Goal: Information Seeking & Learning: Check status

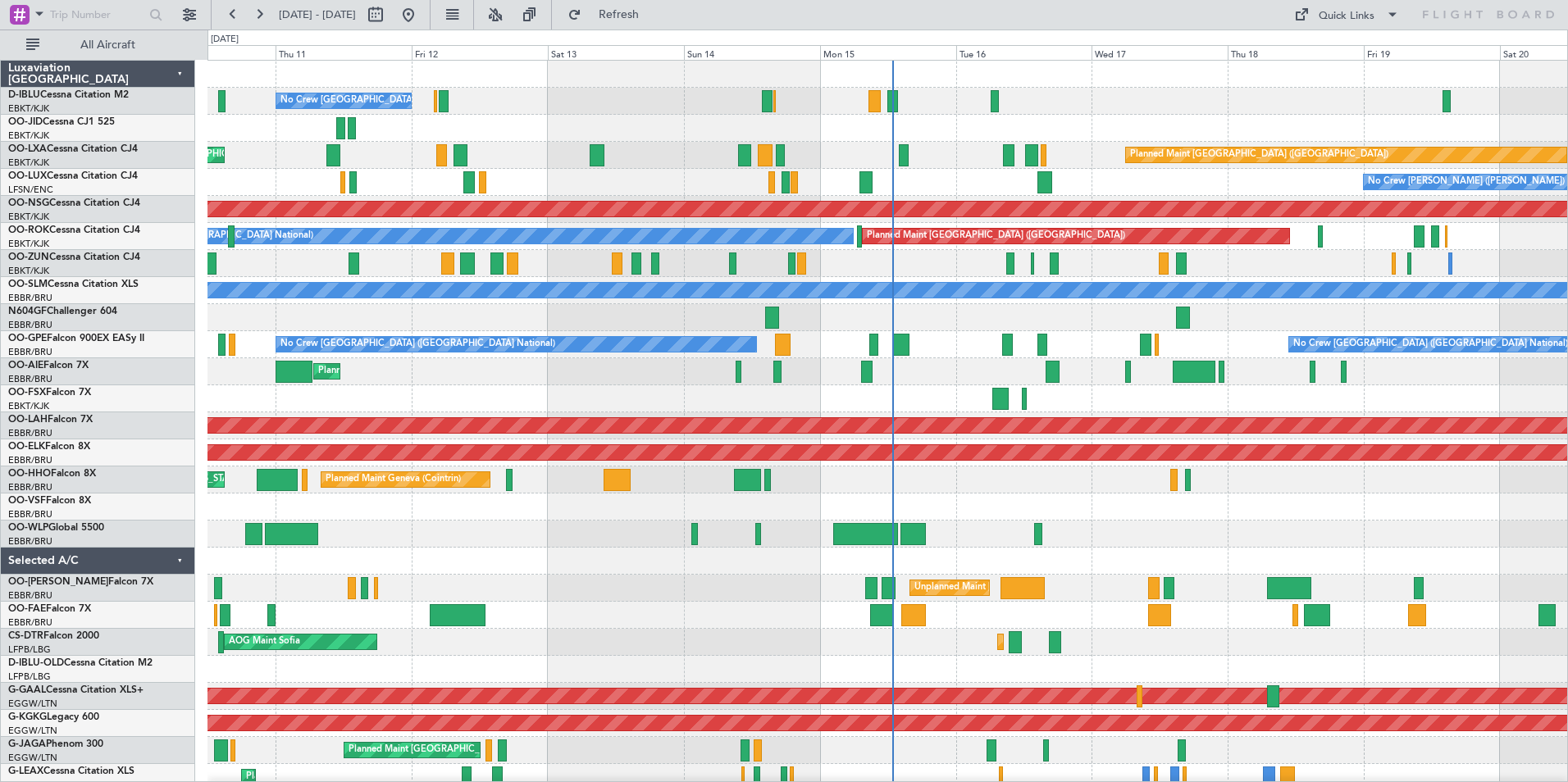
click at [745, 500] on div "No Crew [GEOGRAPHIC_DATA] ([GEOGRAPHIC_DATA] National) Planned Maint [GEOGRAPHI…" at bounding box center [887, 628] width 1359 height 1136
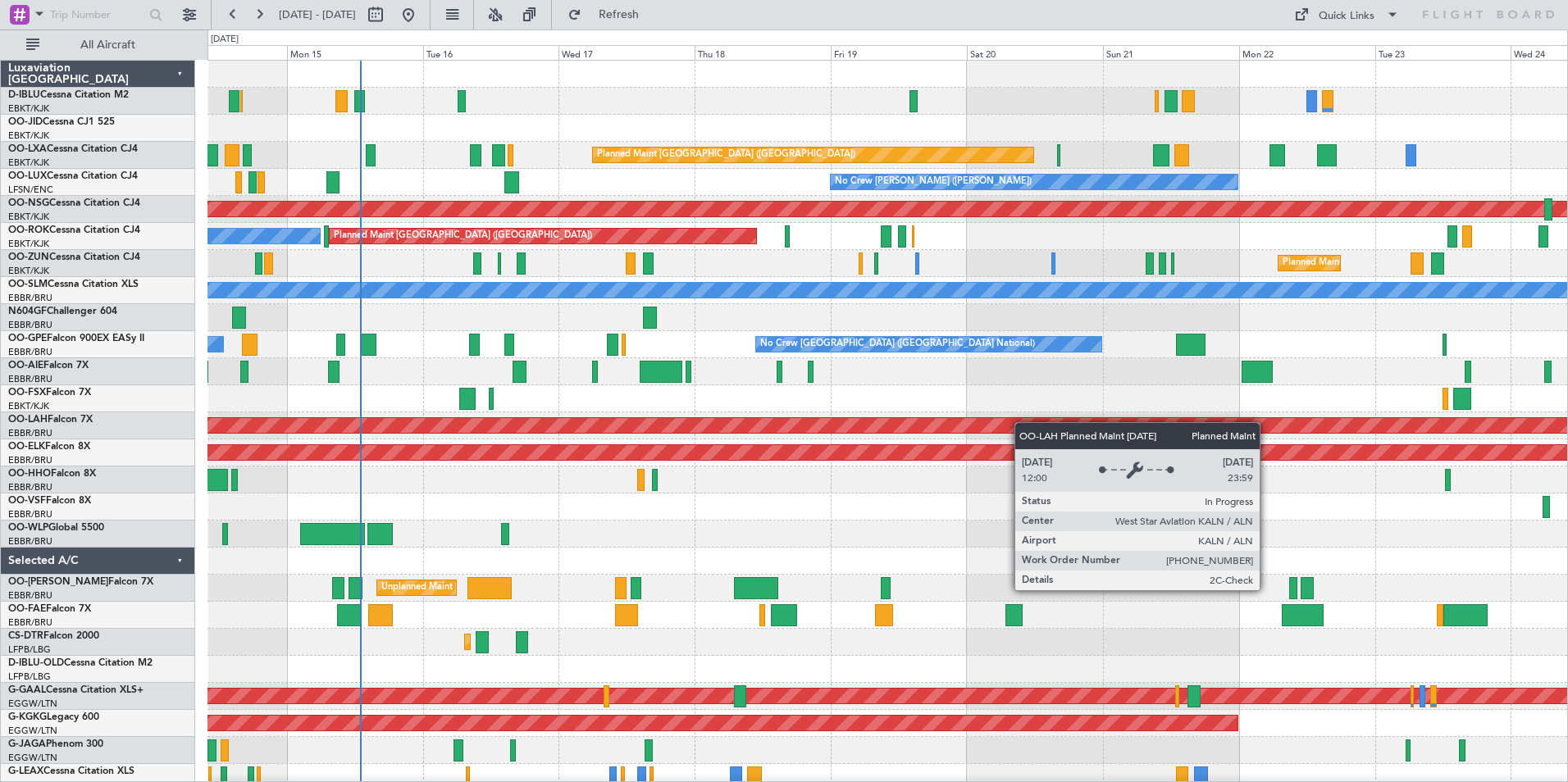
click at [1006, 423] on div "A/C Unavailable [GEOGRAPHIC_DATA] ([GEOGRAPHIC_DATA] National) No Crew [GEOGRAP…" at bounding box center [887, 601] width 1359 height 1082
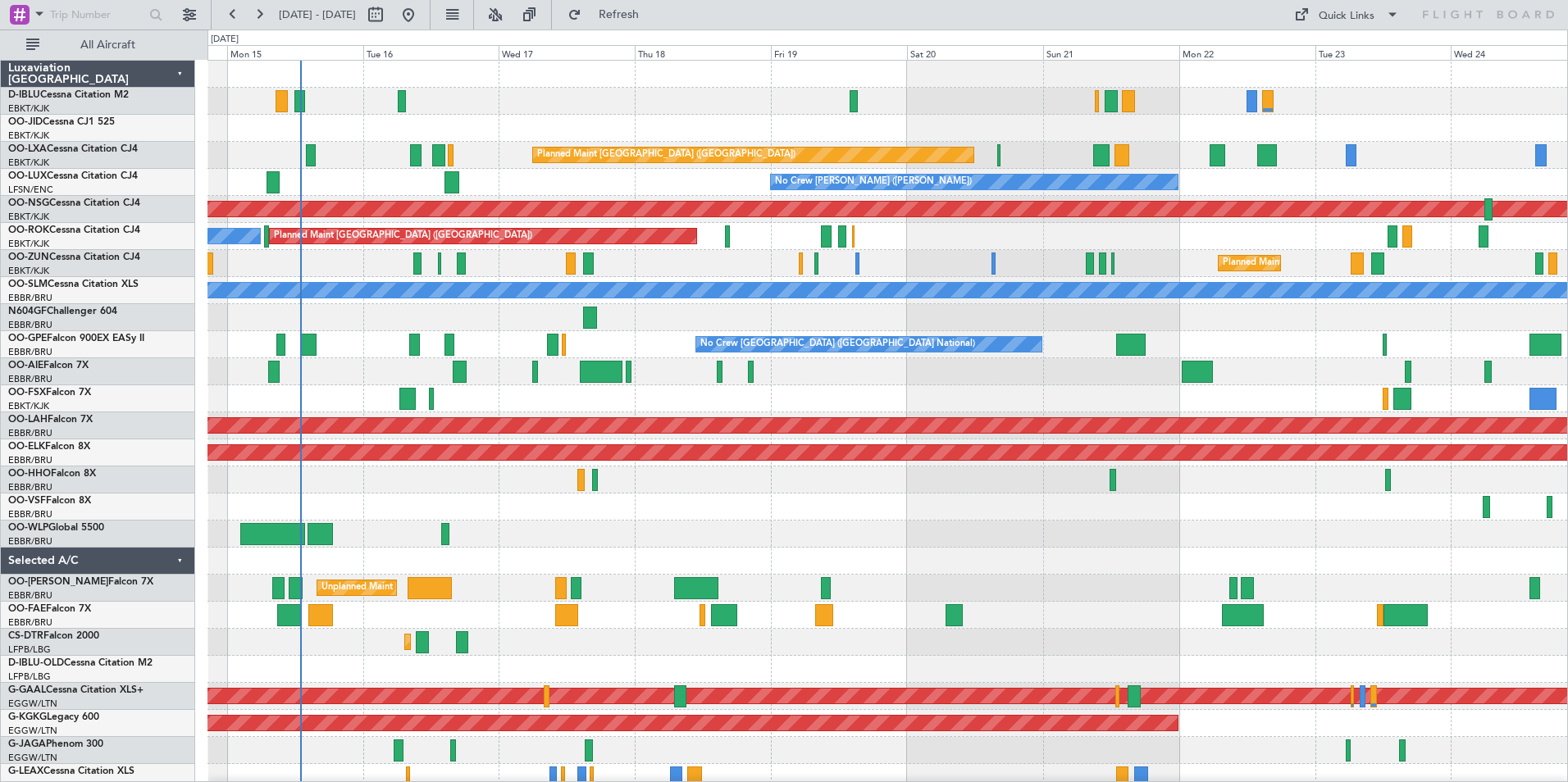
click at [1087, 374] on div "Planned Maint [GEOGRAPHIC_DATA] ([GEOGRAPHIC_DATA])" at bounding box center [887, 371] width 1359 height 27
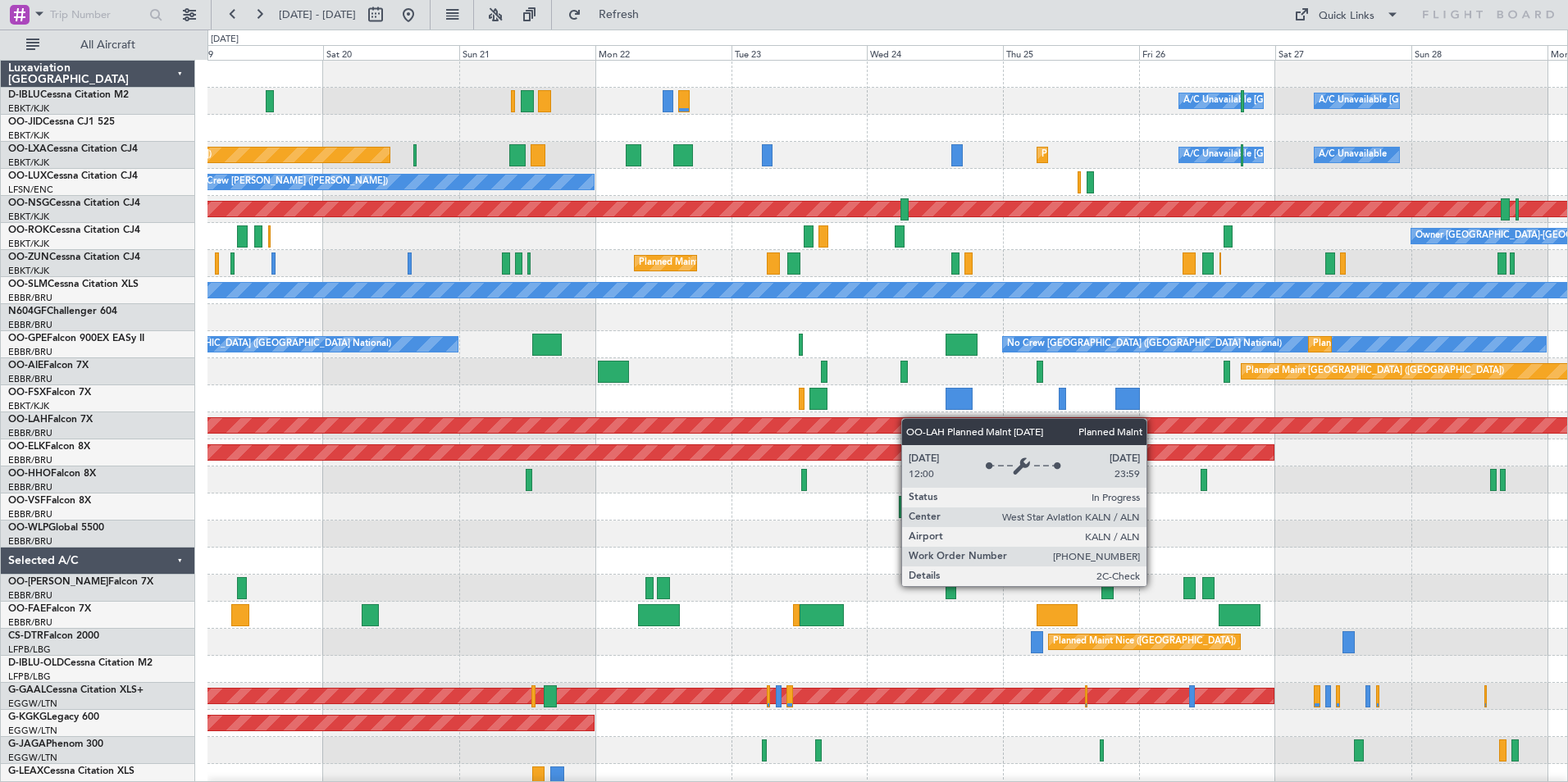
click at [756, 422] on div "A/C Unavailable [GEOGRAPHIC_DATA] ([GEOGRAPHIC_DATA] National) A/C Unavailable …" at bounding box center [887, 601] width 1359 height 1082
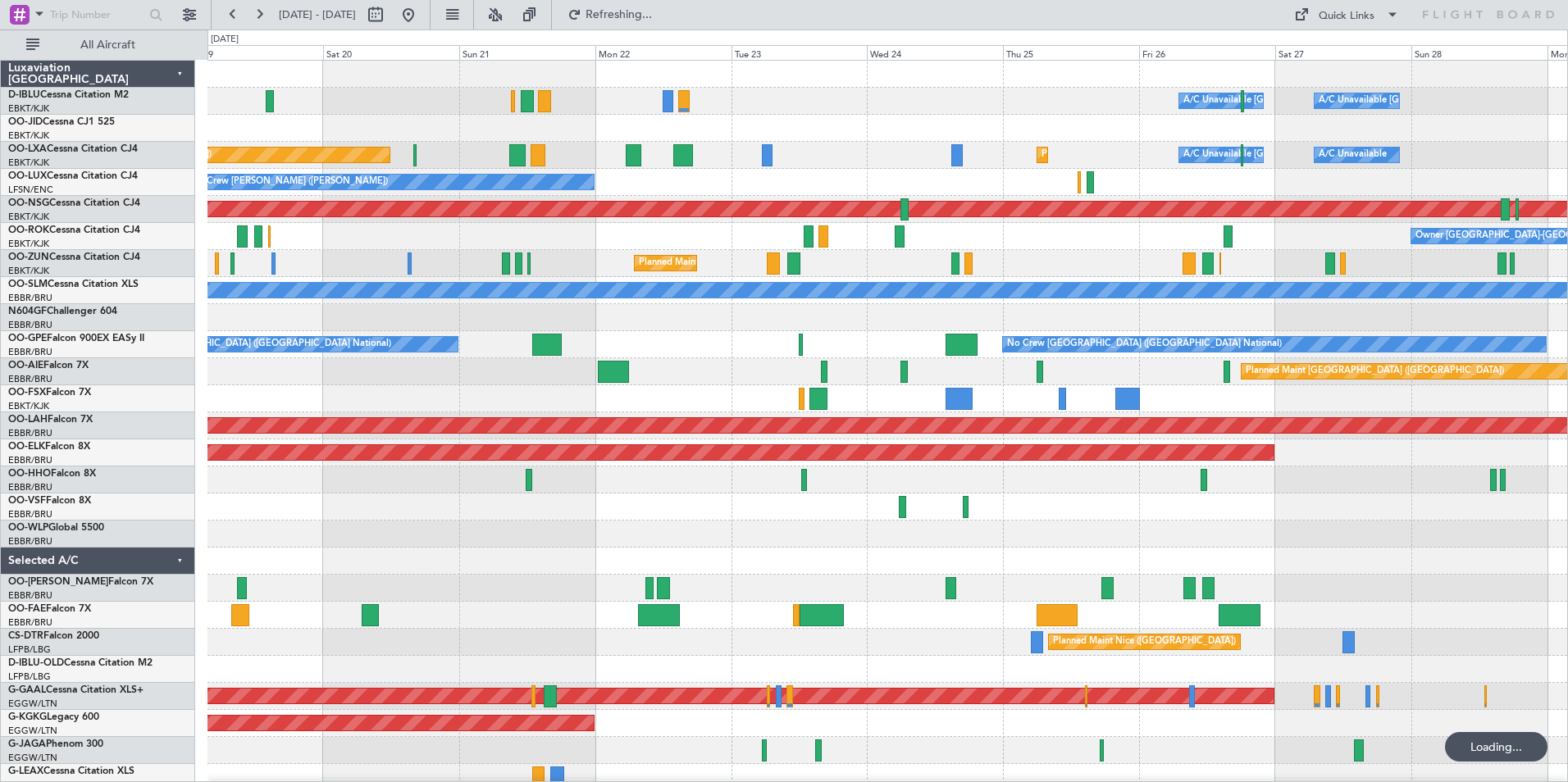
click at [422, 297] on div "A/C Unavailable [GEOGRAPHIC_DATA] ([GEOGRAPHIC_DATA] National) A/C Unavailable …" at bounding box center [887, 574] width 1359 height 1028
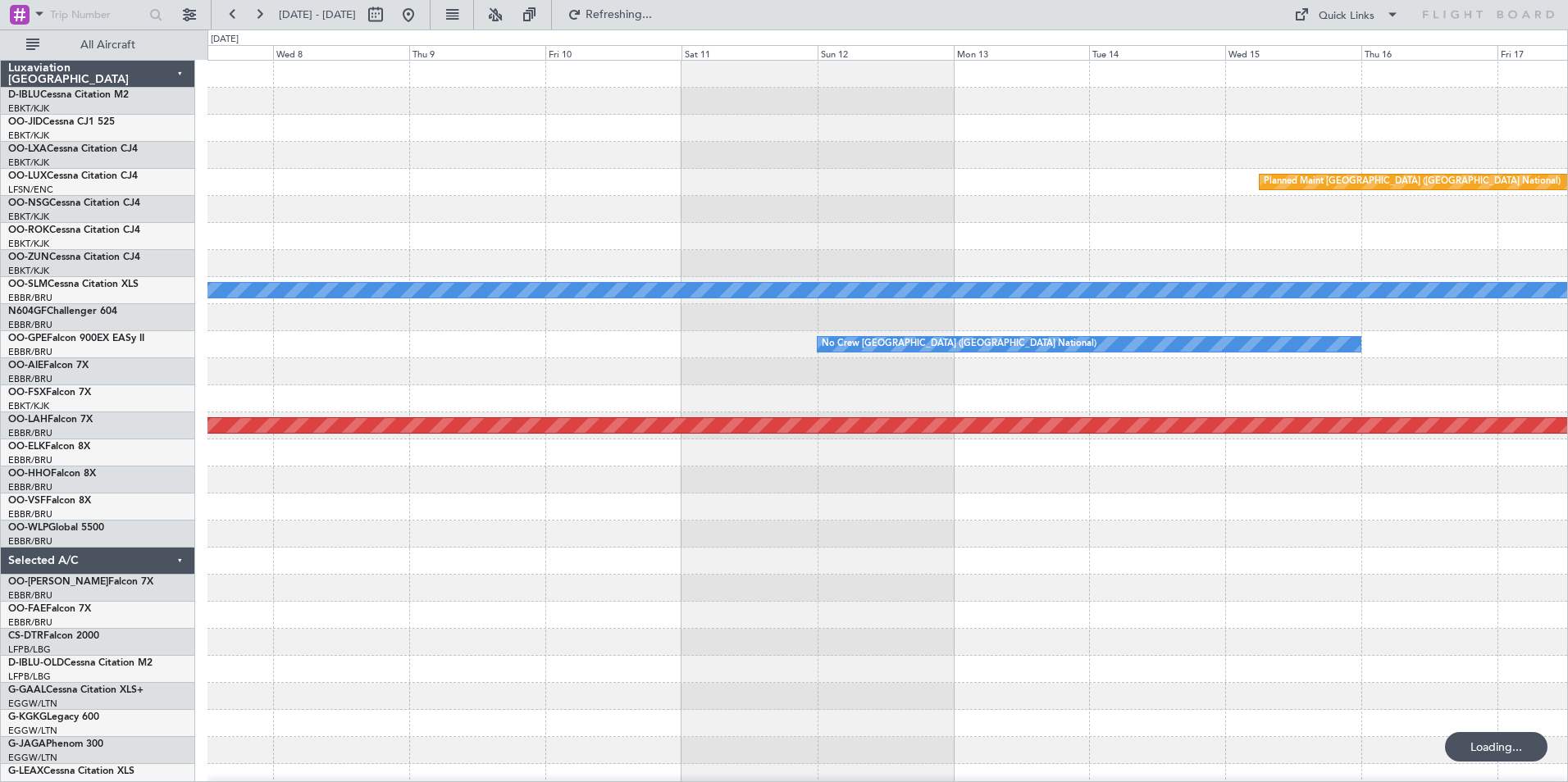
click at [523, 307] on div "Planned Maint [GEOGRAPHIC_DATA] ([GEOGRAPHIC_DATA] National) A/C Unavailable [G…" at bounding box center [887, 574] width 1359 height 1028
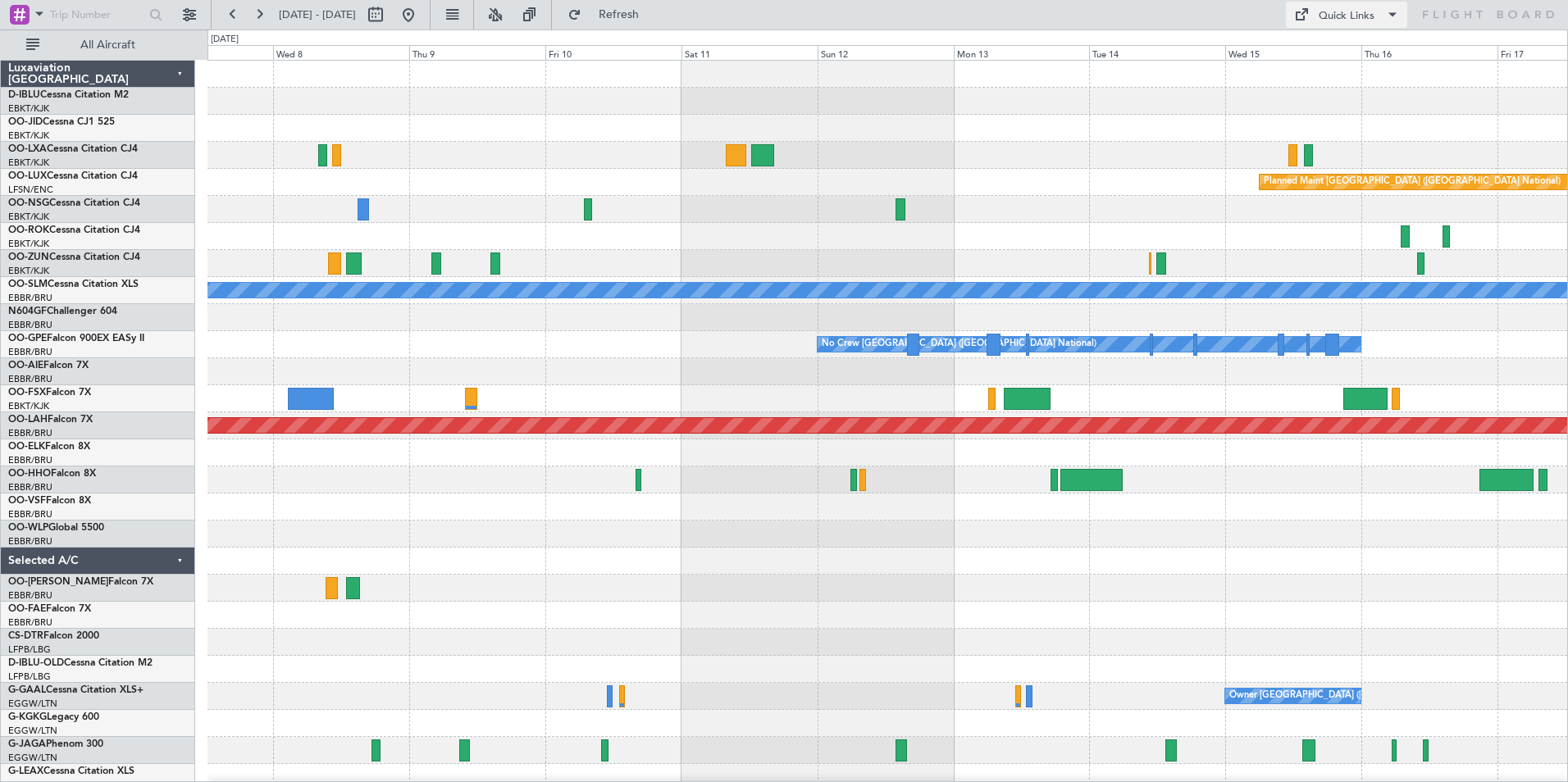
click at [1348, 26] on button "Quick Links" at bounding box center [1346, 15] width 121 height 27
click at [1353, 41] on button "Trip Builder" at bounding box center [1347, 54] width 123 height 39
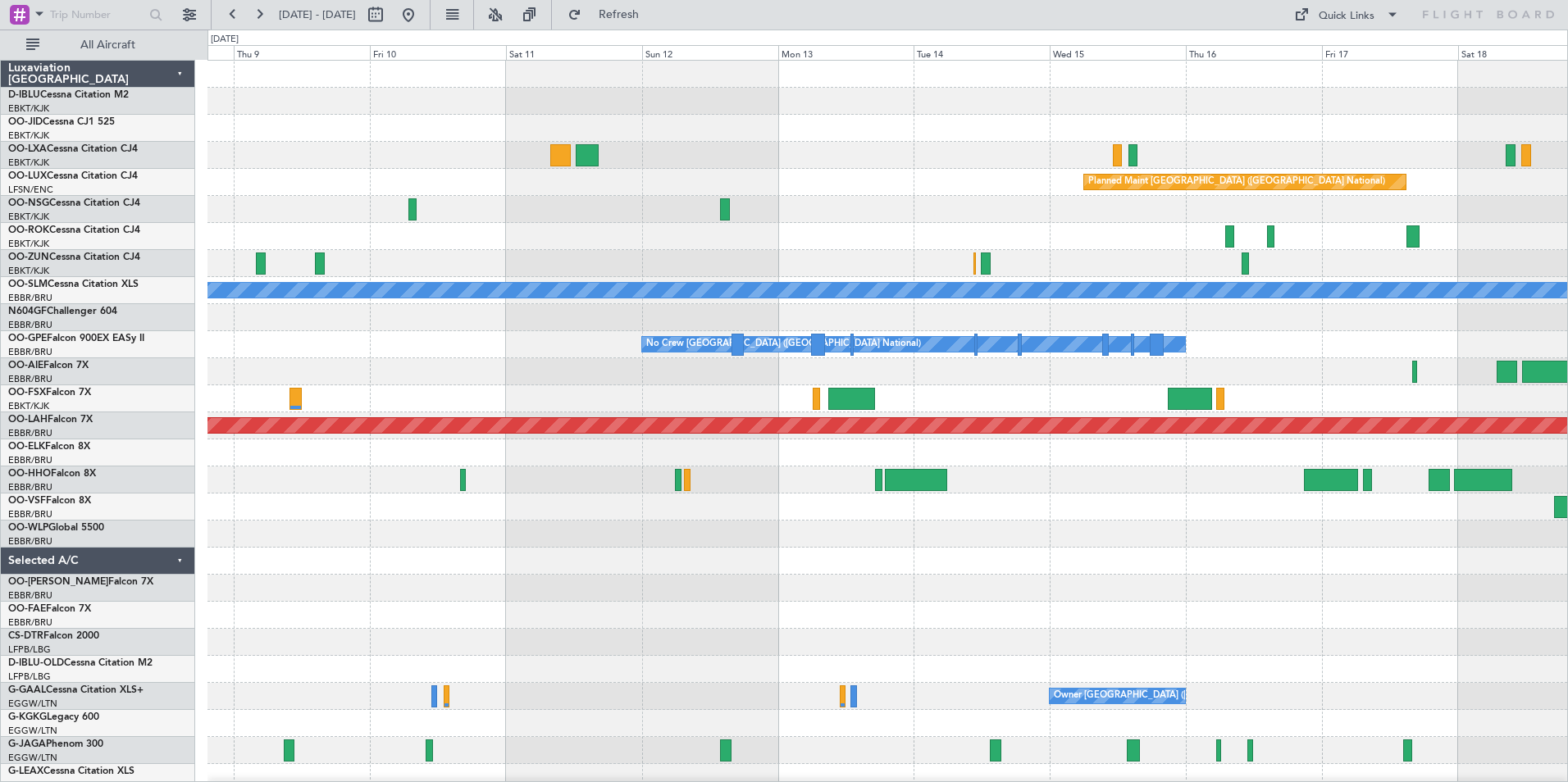
click at [728, 209] on div "Planned Maint [GEOGRAPHIC_DATA] ([GEOGRAPHIC_DATA] National) A/C Unavailable [G…" at bounding box center [887, 601] width 1359 height 1082
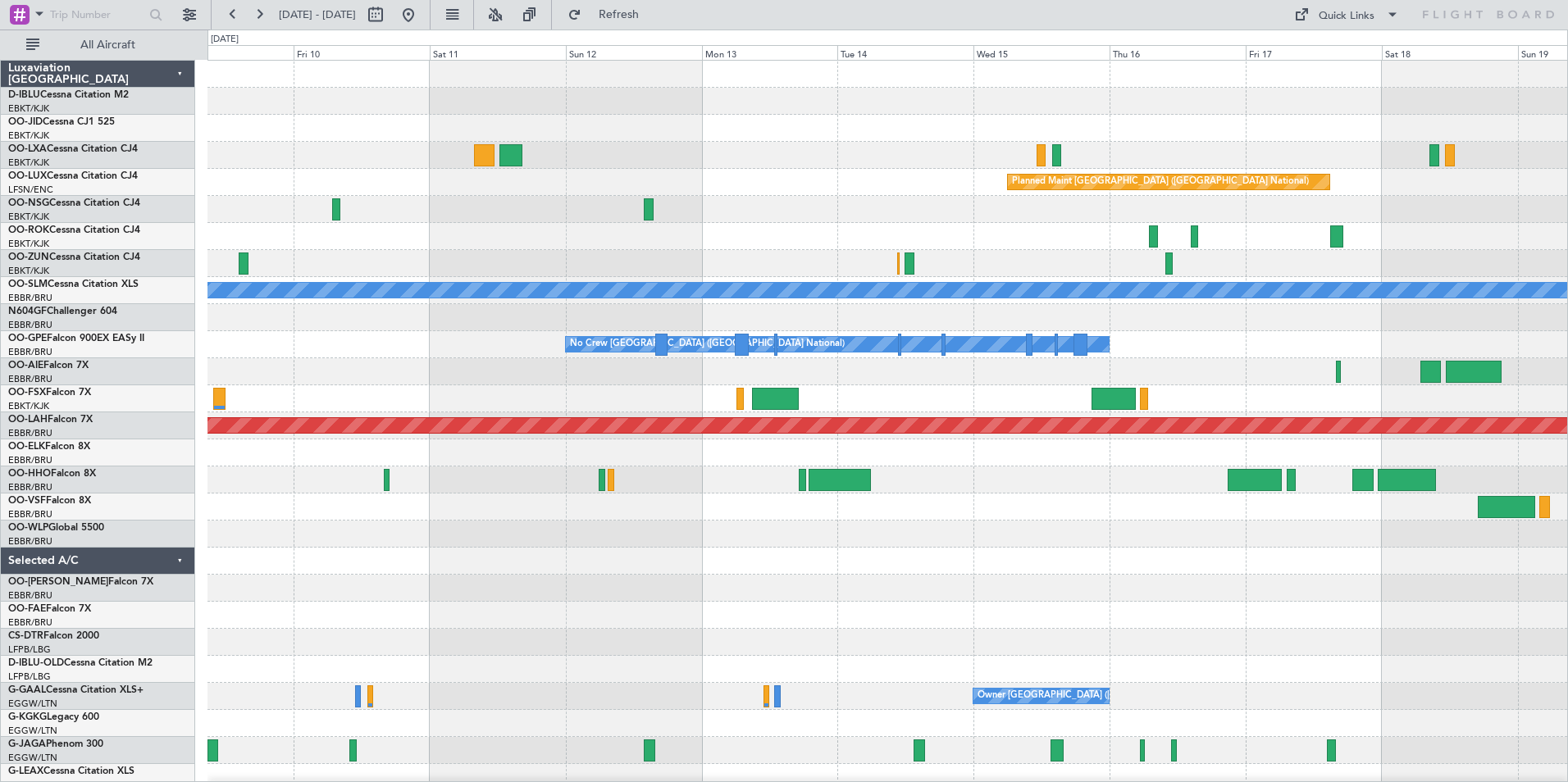
click at [1281, 254] on div at bounding box center [887, 263] width 1359 height 27
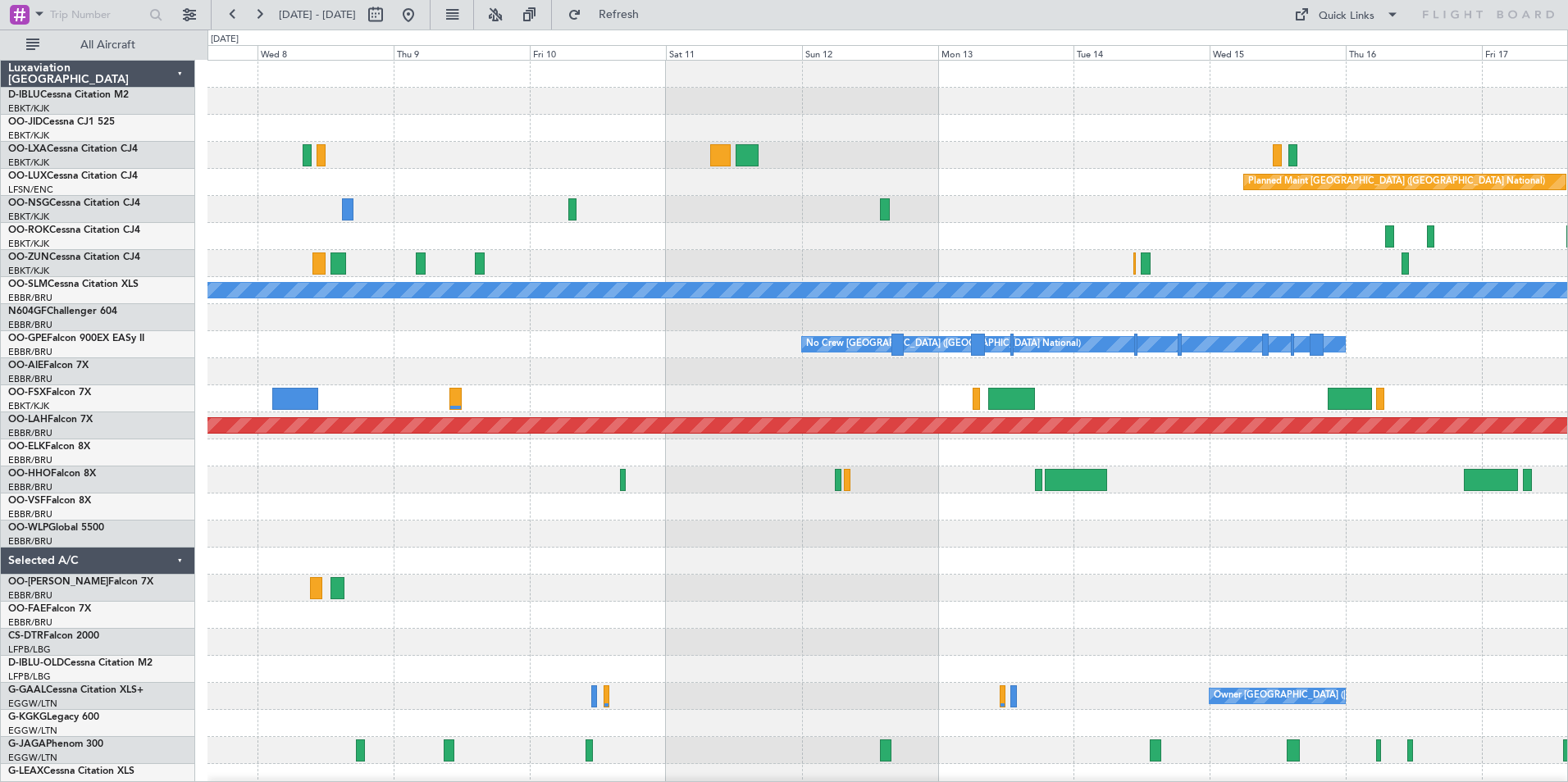
click at [655, 372] on div "Planned Maint [GEOGRAPHIC_DATA] ([GEOGRAPHIC_DATA] National) A/C Unavailable [G…" at bounding box center [887, 601] width 1359 height 1082
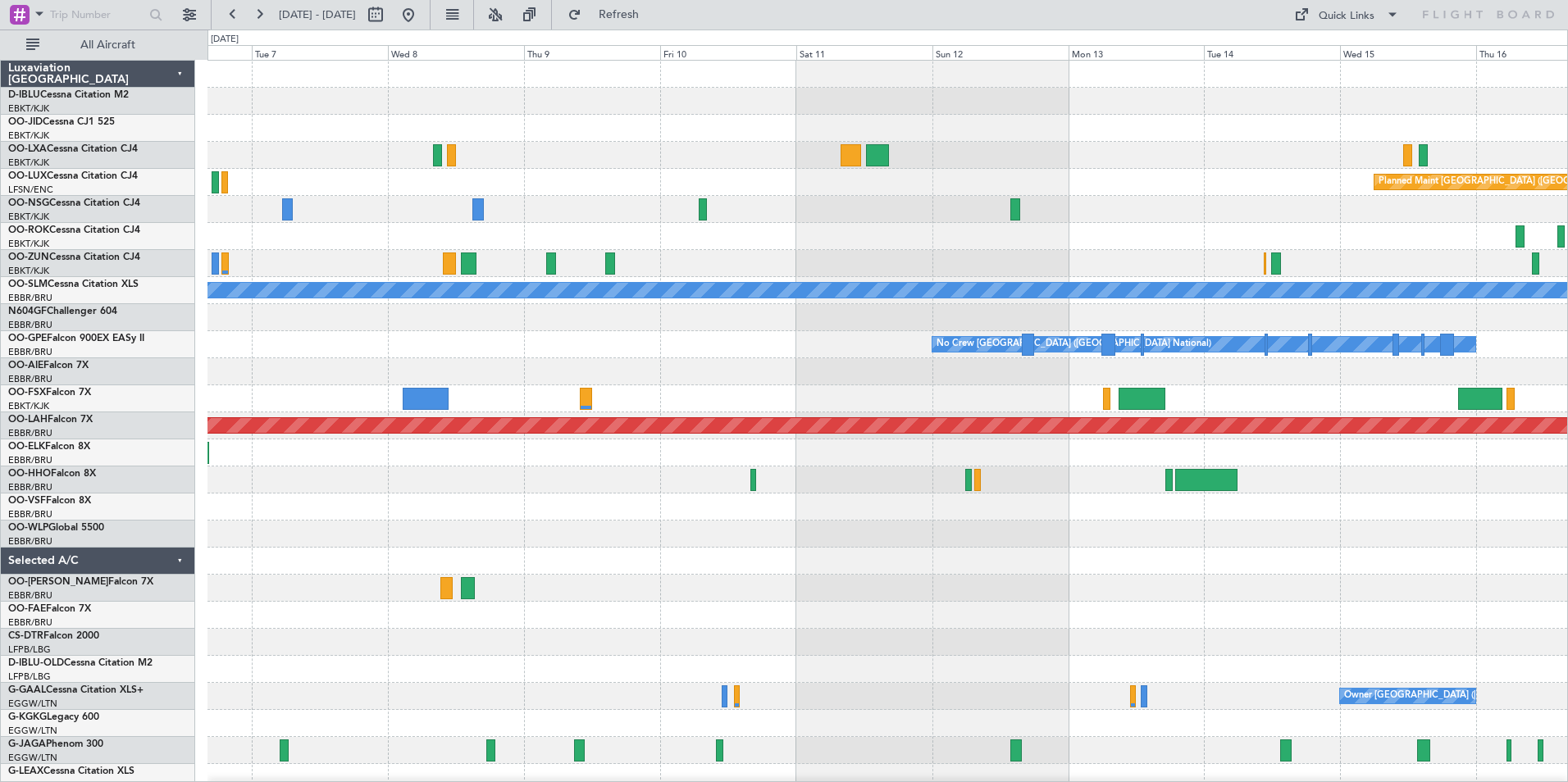
click at [662, 374] on div at bounding box center [887, 371] width 1359 height 27
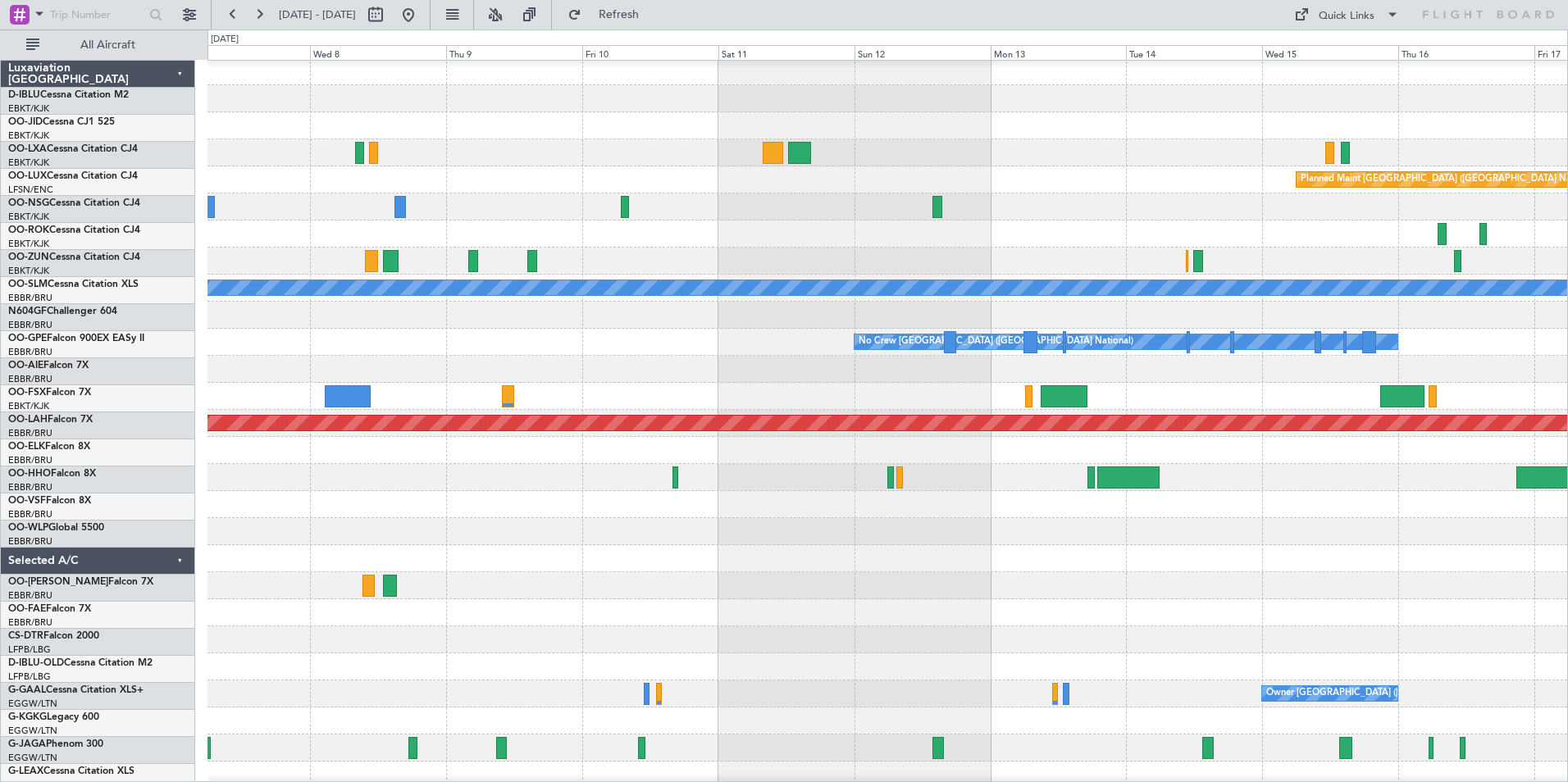
scroll to position [2, 0]
click at [1310, 27] on button "Quick Links" at bounding box center [1346, 15] width 121 height 27
click at [1334, 50] on button "Trip Builder" at bounding box center [1347, 54] width 123 height 39
click at [422, 23] on button at bounding box center [409, 15] width 27 height 27
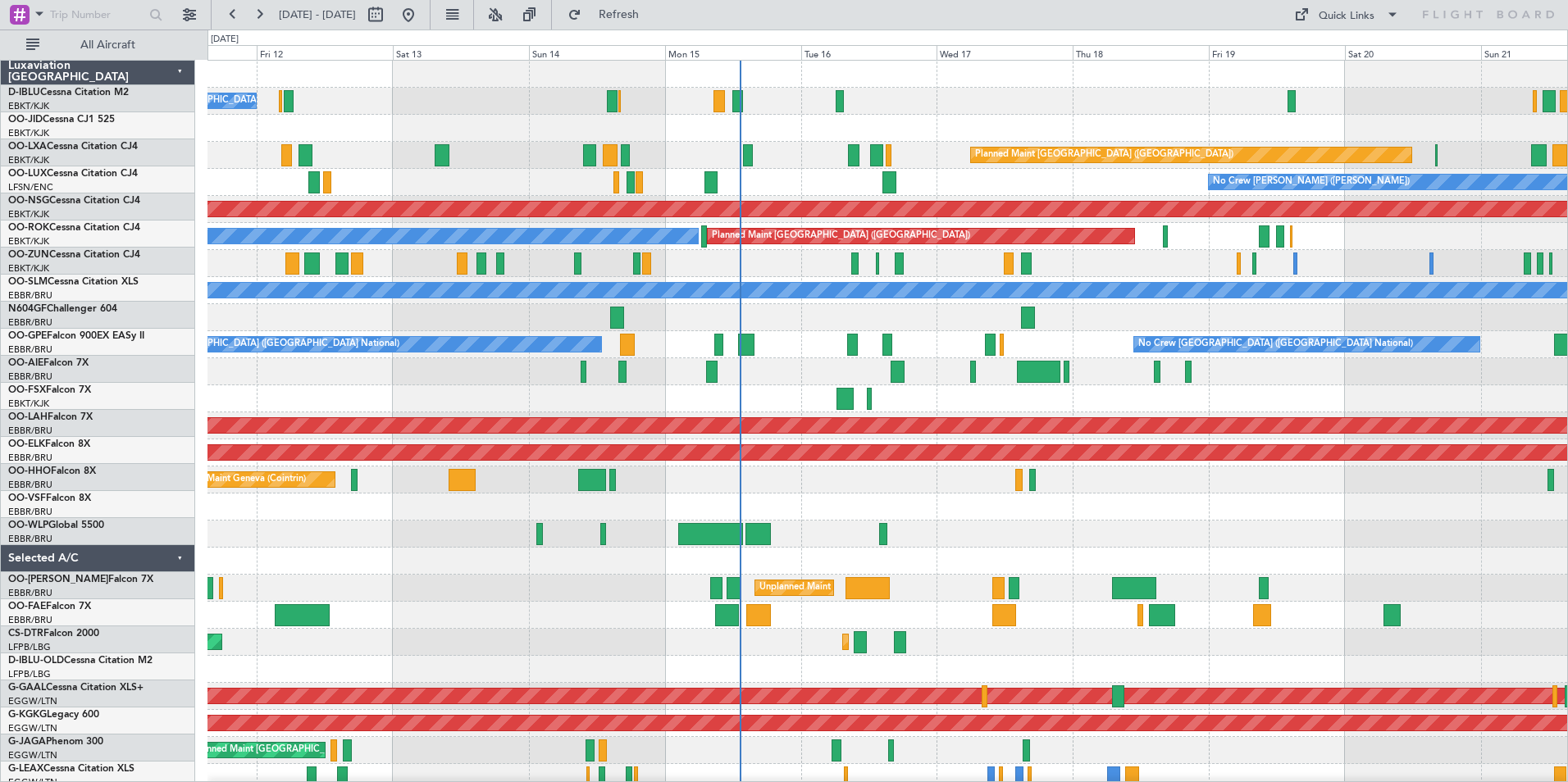
scroll to position [0, 0]
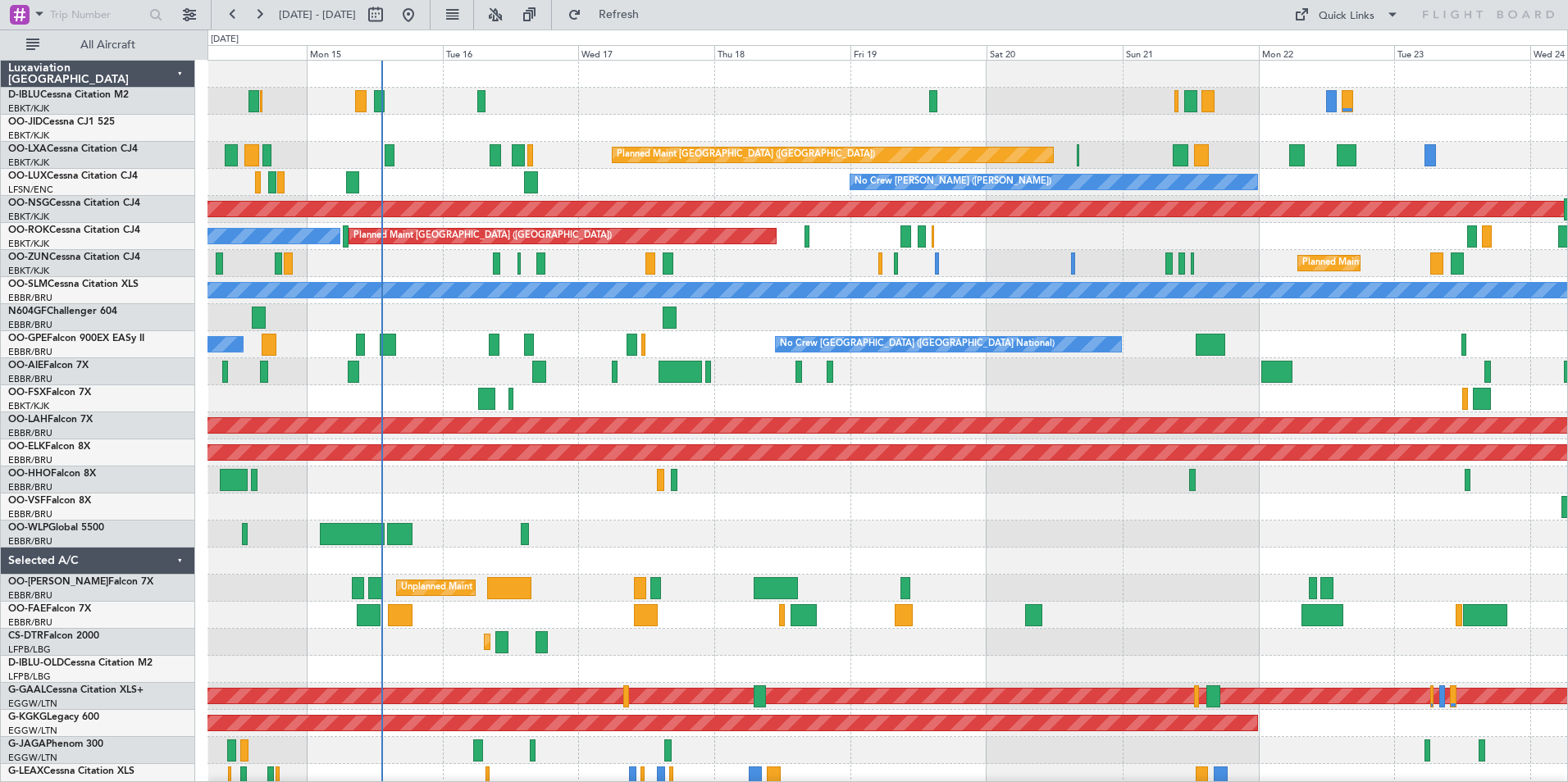
click at [540, 515] on div "A/C Unavailable [GEOGRAPHIC_DATA] ([GEOGRAPHIC_DATA] National) No Crew [GEOGRAP…" at bounding box center [887, 601] width 1359 height 1082
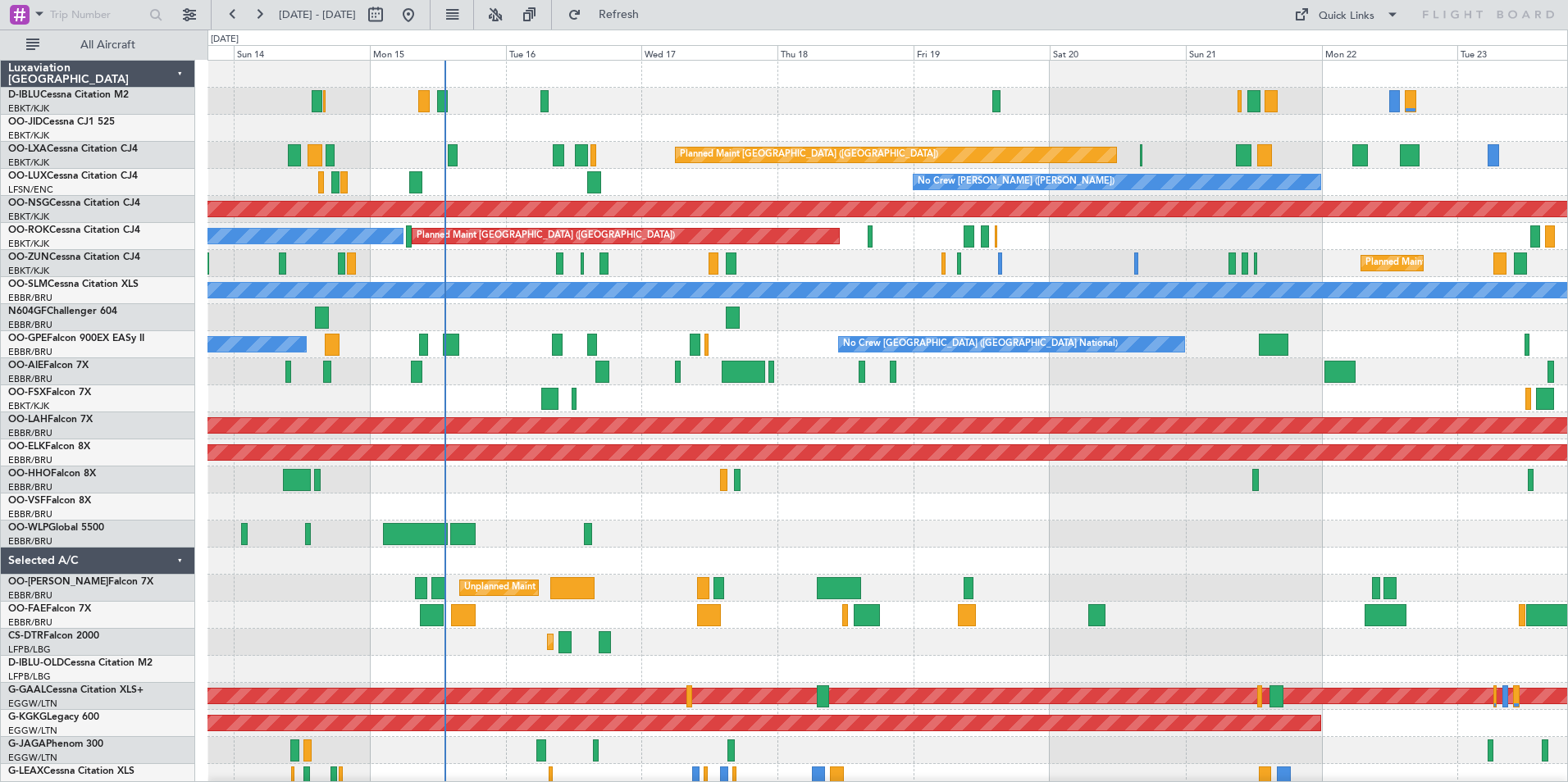
click at [1062, 381] on div "Planned Maint [GEOGRAPHIC_DATA] ([GEOGRAPHIC_DATA])" at bounding box center [887, 371] width 1359 height 27
click at [487, 383] on div "Planned Maint [GEOGRAPHIC_DATA] ([GEOGRAPHIC_DATA])" at bounding box center [887, 371] width 1359 height 27
click at [0, 529] on html "[DATE] - [DATE] Refresh Quick Links All Aircraft A/C Unavailable [GEOGRAPHIC_DA…" at bounding box center [784, 391] width 1568 height 782
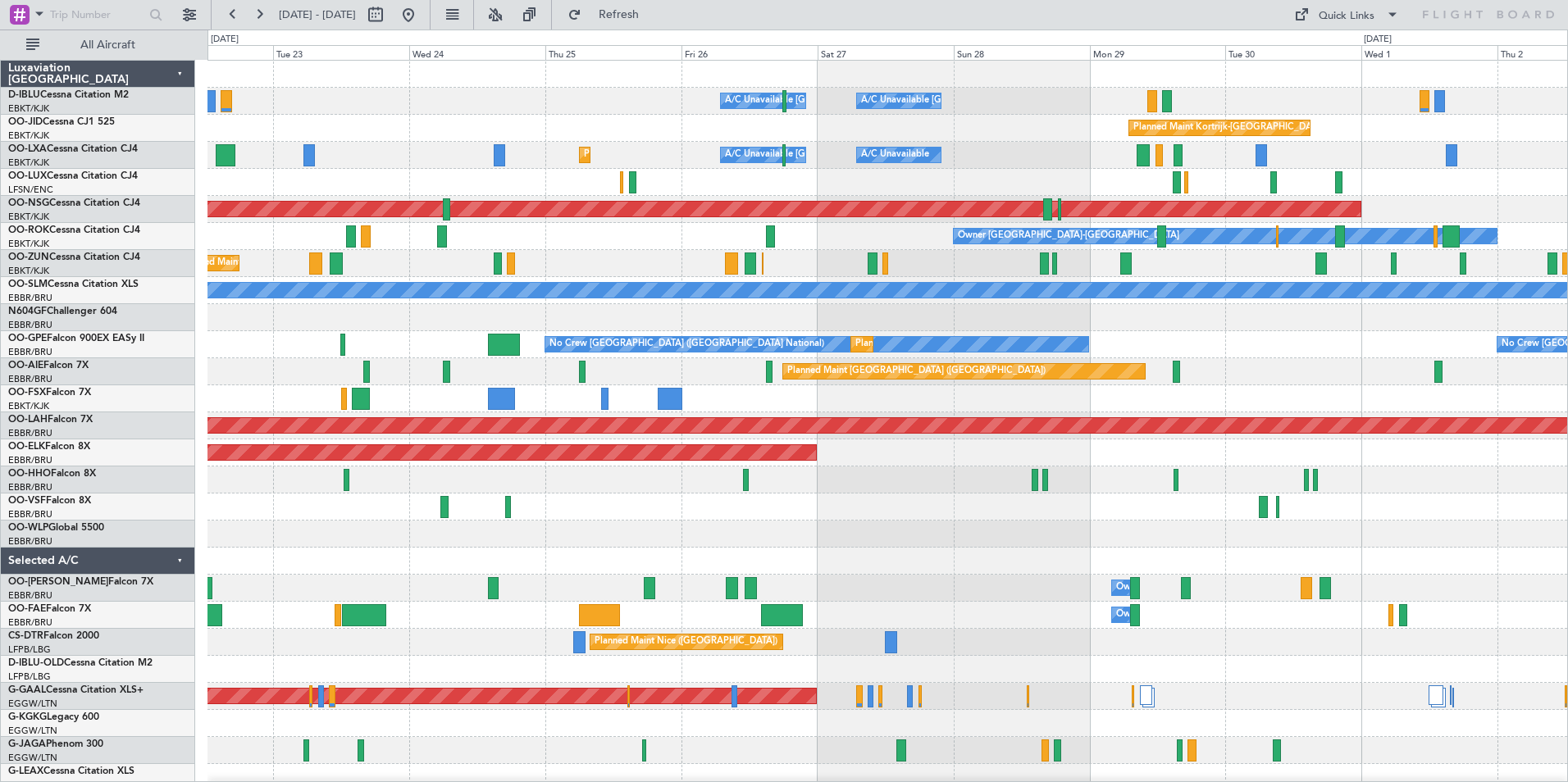
click at [16, 645] on div "A/C Unavailable [GEOGRAPHIC_DATA] ([GEOGRAPHIC_DATA] National) A/C Unavailable …" at bounding box center [784, 406] width 1568 height 752
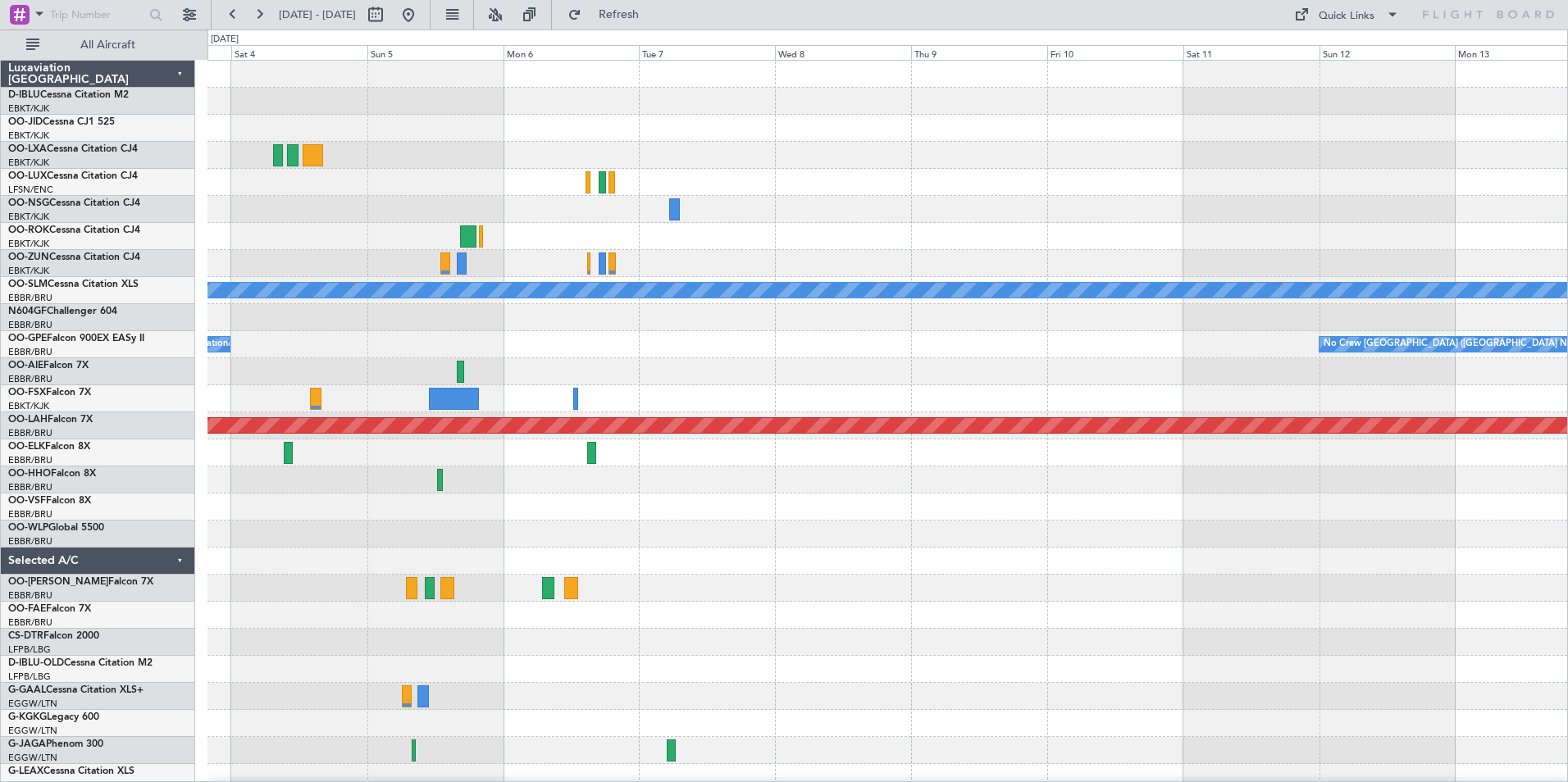
click at [197, 659] on div "Planned Maint [GEOGRAPHIC_DATA] ([GEOGRAPHIC_DATA] National) Owner [GEOGRAPHIC_…" at bounding box center [784, 406] width 1568 height 752
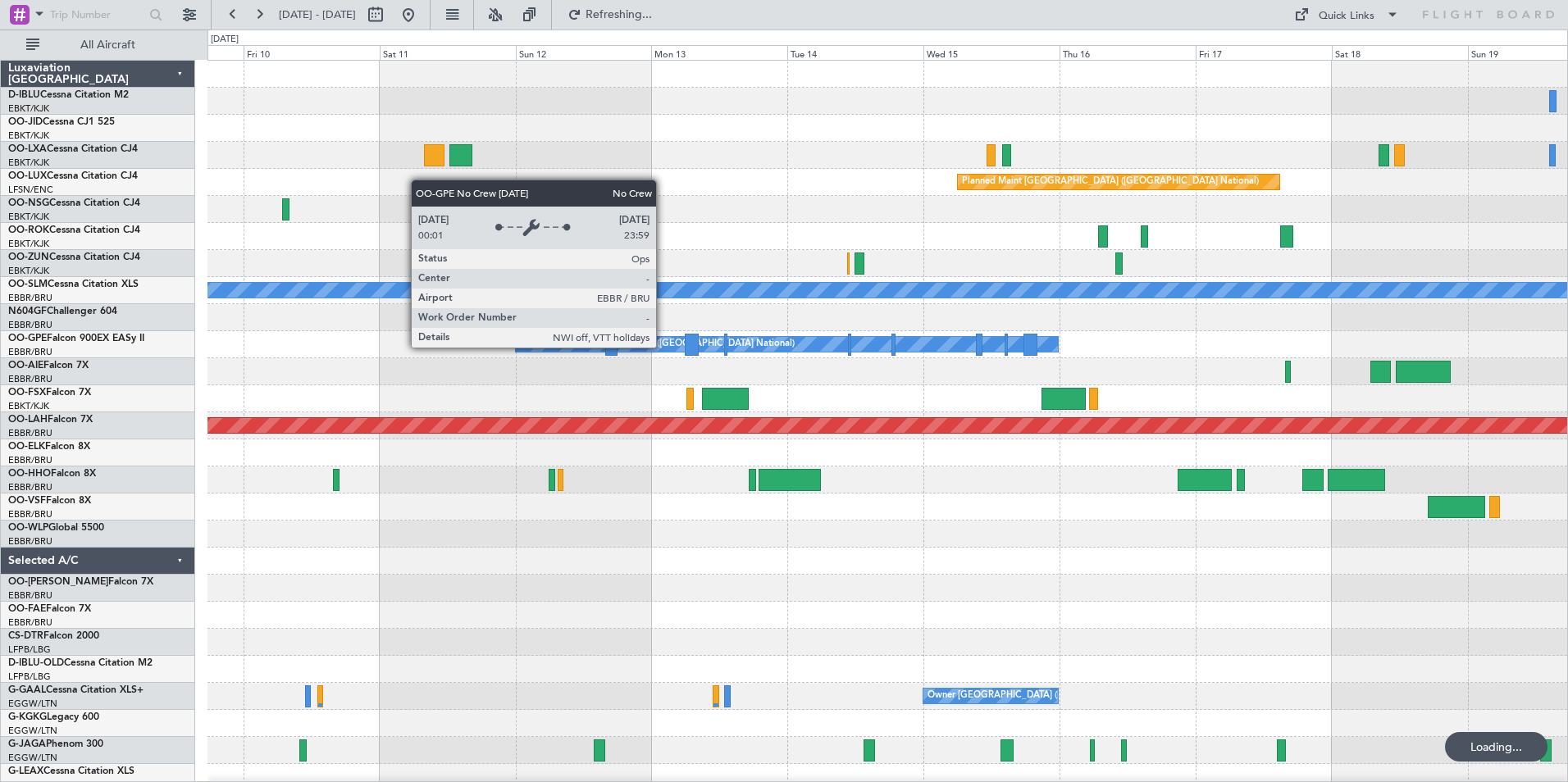
click at [663, 347] on div "No Crew [GEOGRAPHIC_DATA] ([GEOGRAPHIC_DATA] National)" at bounding box center [656, 345] width 274 height 25
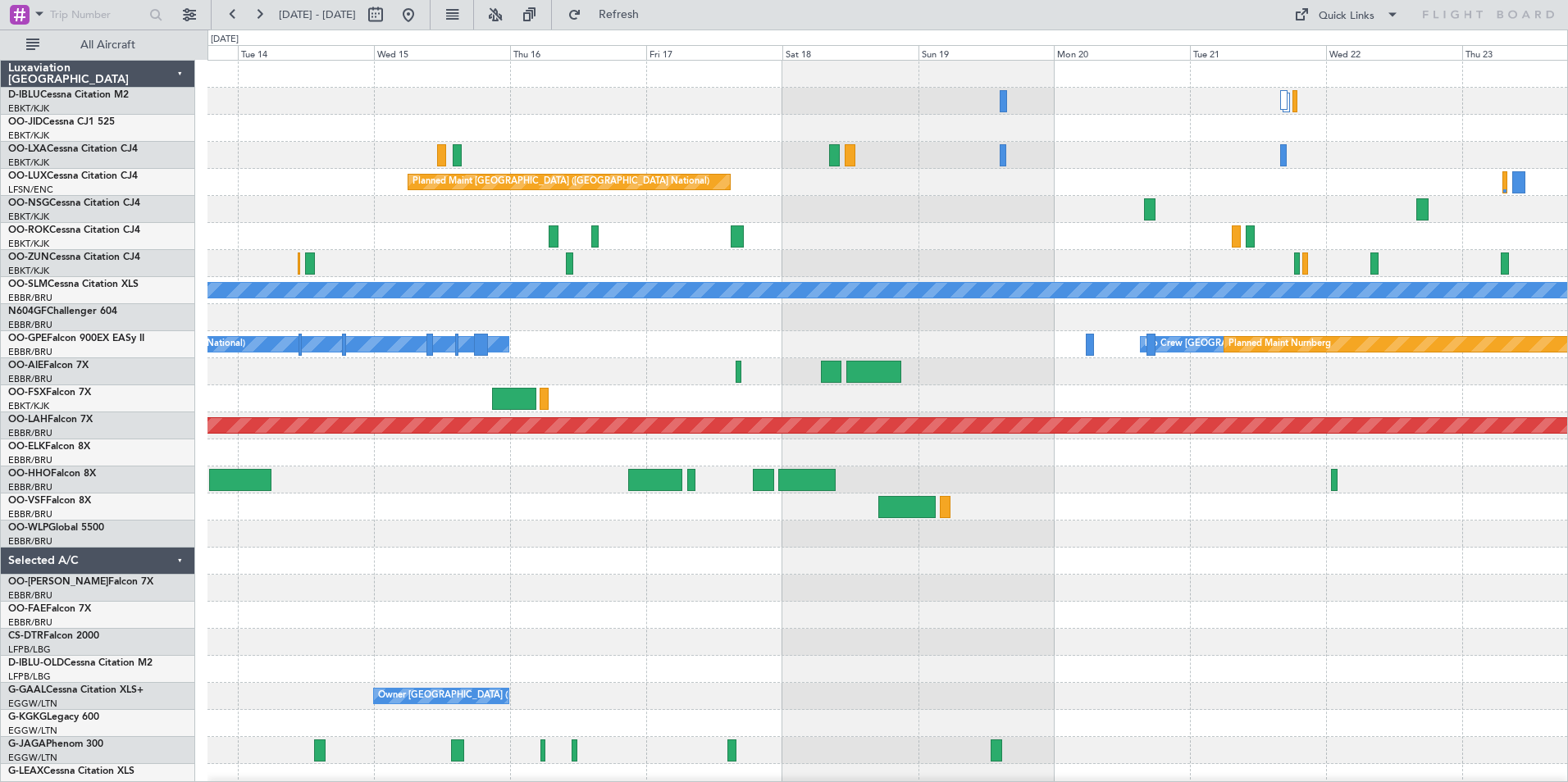
click at [256, 570] on div "Planned Maint [GEOGRAPHIC_DATA] ([GEOGRAPHIC_DATA] National) A/C Unavailable [G…" at bounding box center [887, 601] width 1359 height 1082
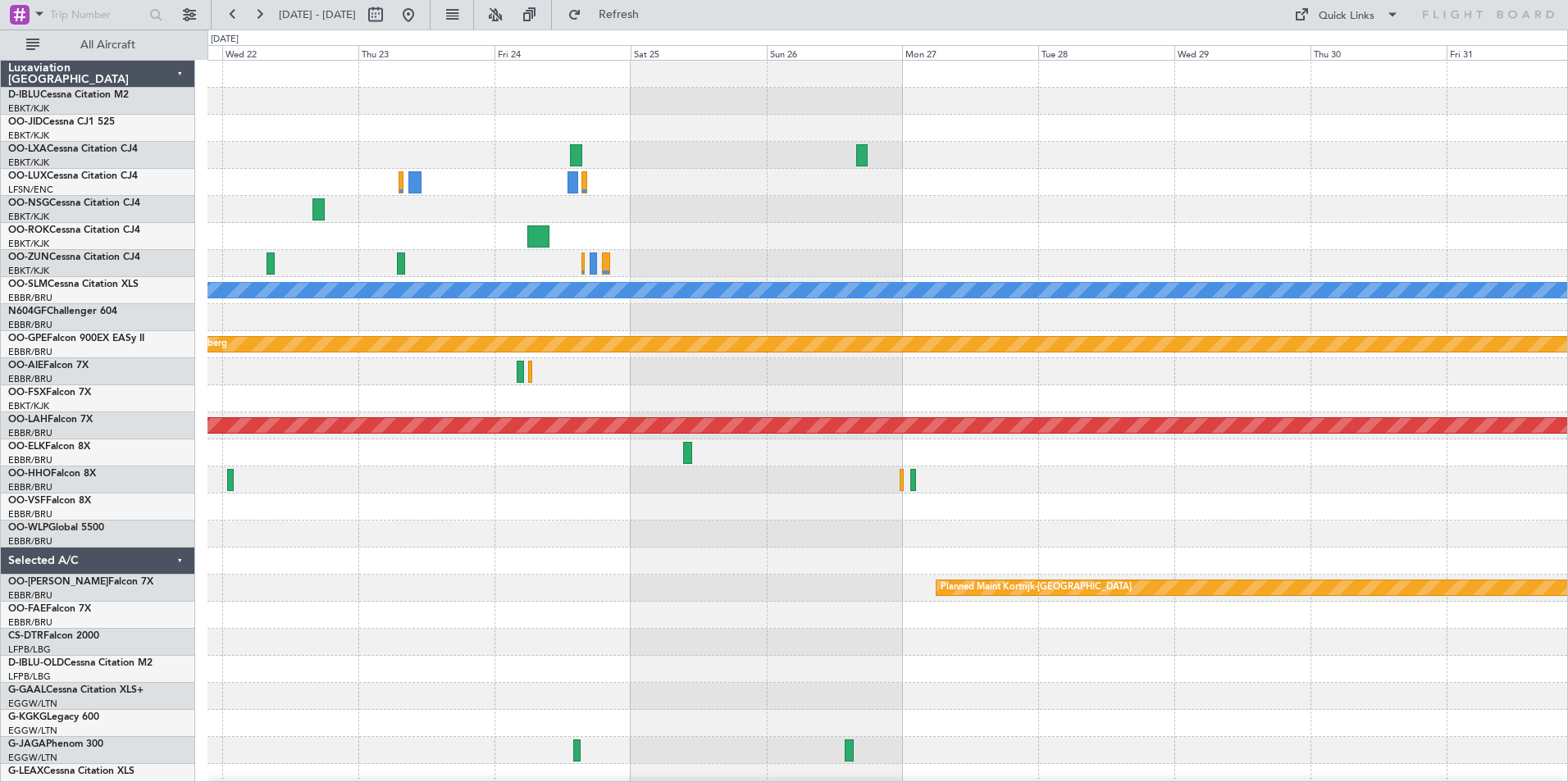
click at [0, 590] on html "[DATE] - [DATE] Refresh Quick Links All Aircraft A/C Unavailable [GEOGRAPHIC_DA…" at bounding box center [784, 391] width 1568 height 782
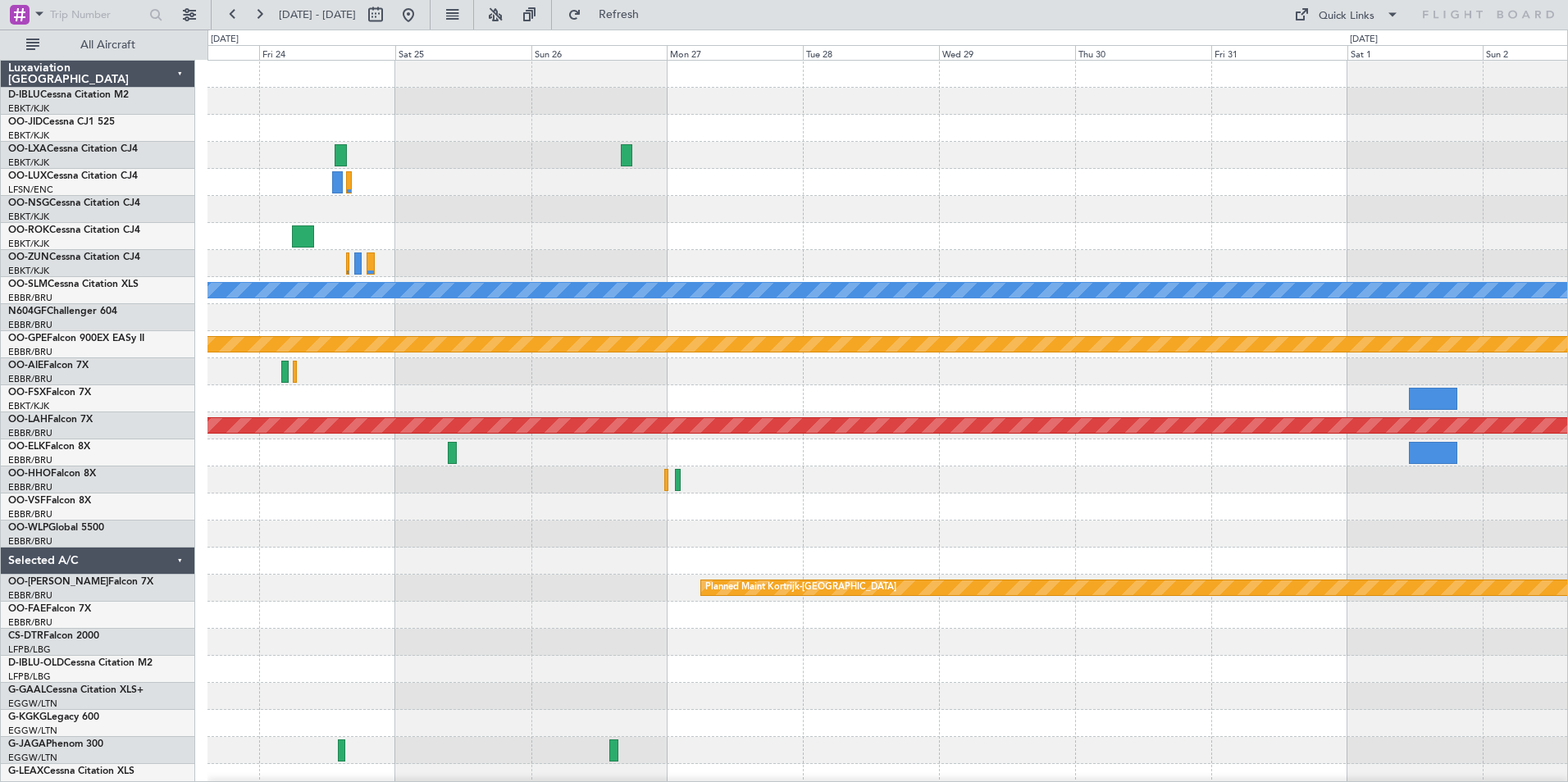
click at [0, 539] on html "[DATE] - [DATE] Refresh Quick Links All Aircraft A/C Unavailable [GEOGRAPHIC_DA…" at bounding box center [784, 391] width 1568 height 782
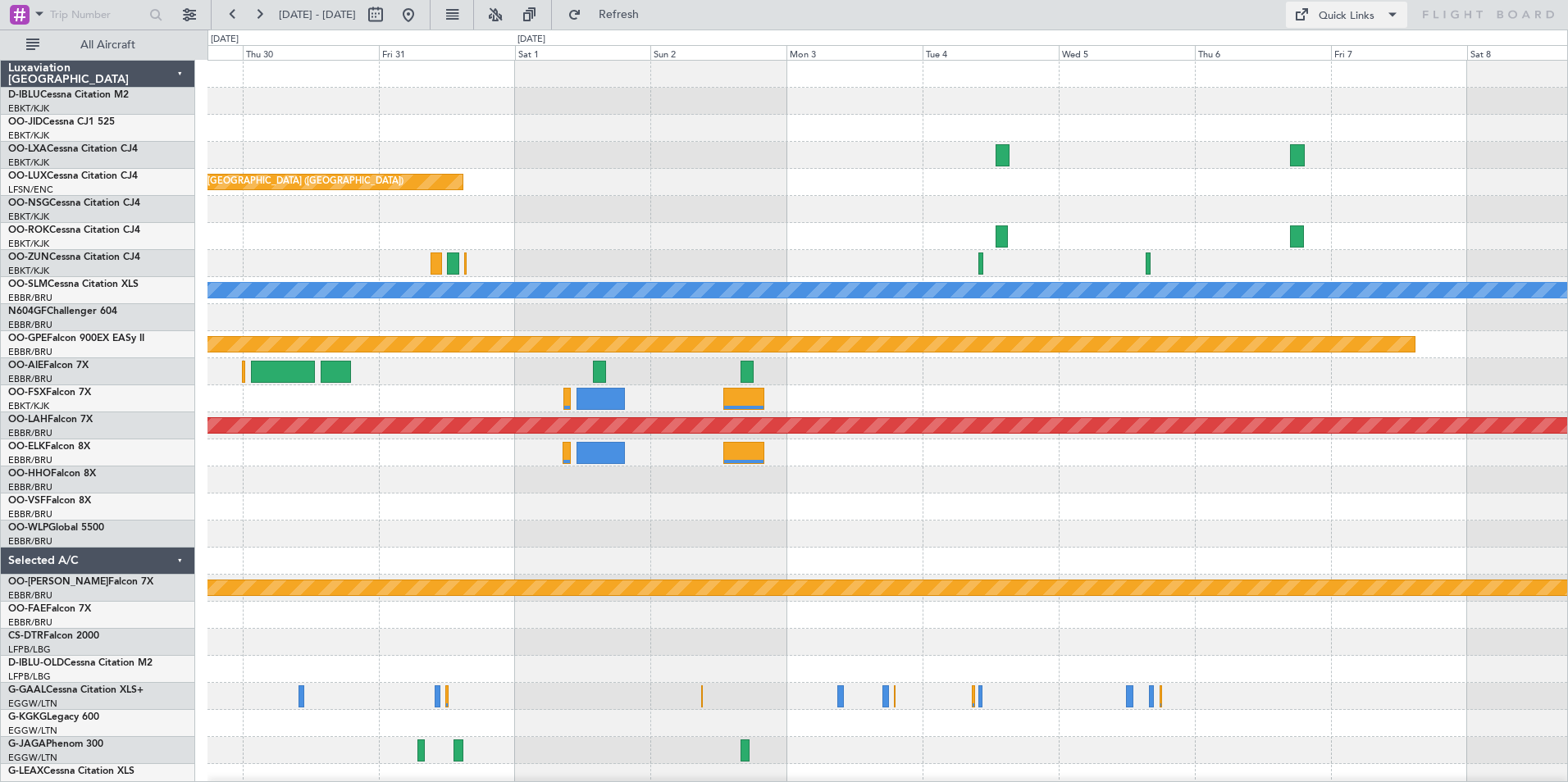
click at [1324, 17] on div "Quick Links" at bounding box center [1346, 17] width 56 height 17
click at [1346, 49] on button "Trip Builder" at bounding box center [1347, 54] width 123 height 39
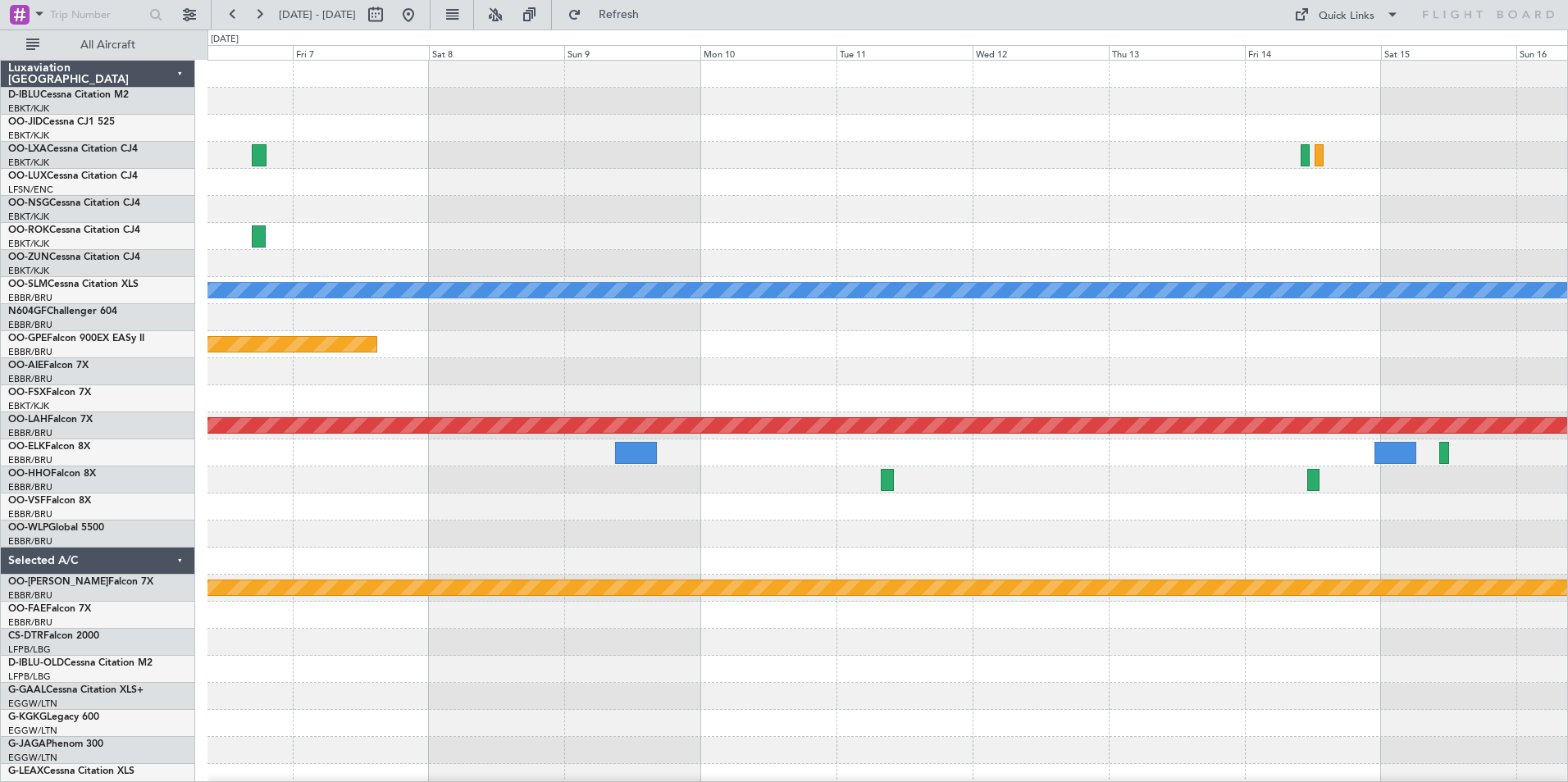
click at [0, 538] on html "[DATE] - [DATE] Refresh Quick Links All Aircraft A/C Unavailable [GEOGRAPHIC_DA…" at bounding box center [784, 391] width 1568 height 782
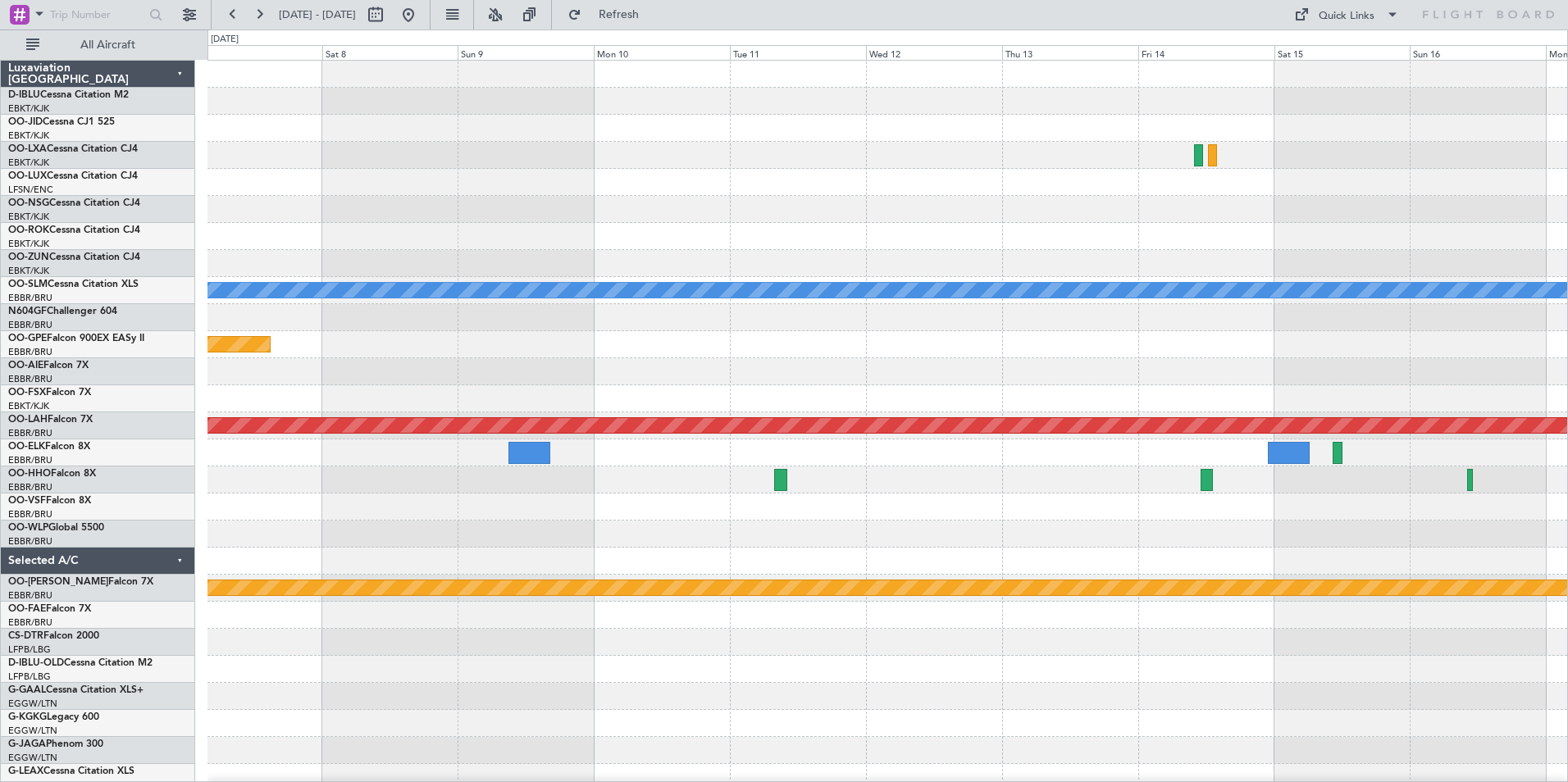
click at [0, 538] on html "[DATE] - [DATE] Refresh Quick Links All Aircraft A/C Unavailable [GEOGRAPHIC_DA…" at bounding box center [784, 391] width 1568 height 782
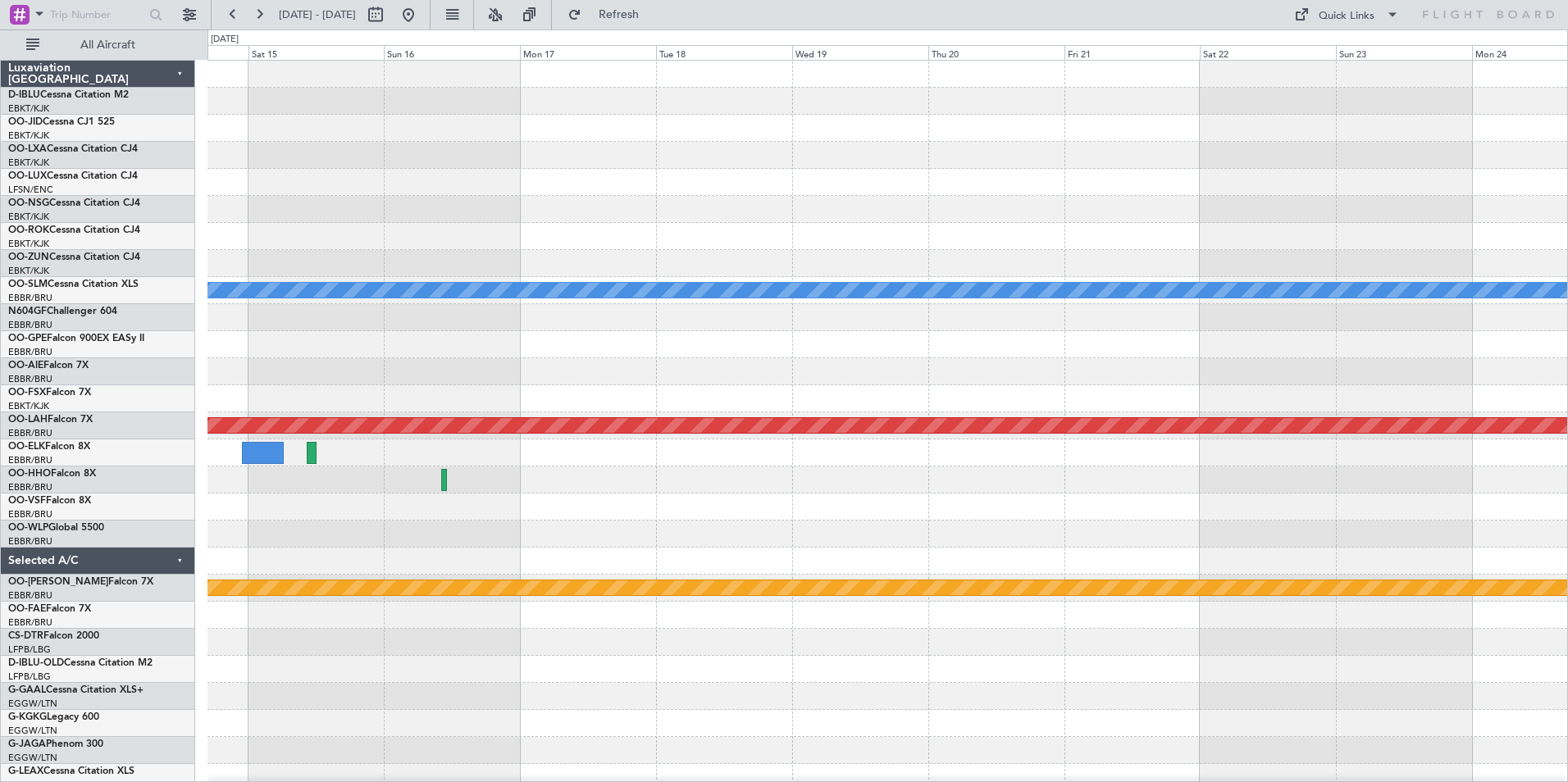
click at [0, 518] on html "[DATE] - [DATE] Refresh Quick Links All Aircraft A/C Unavailable [GEOGRAPHIC_DA…" at bounding box center [784, 391] width 1568 height 782
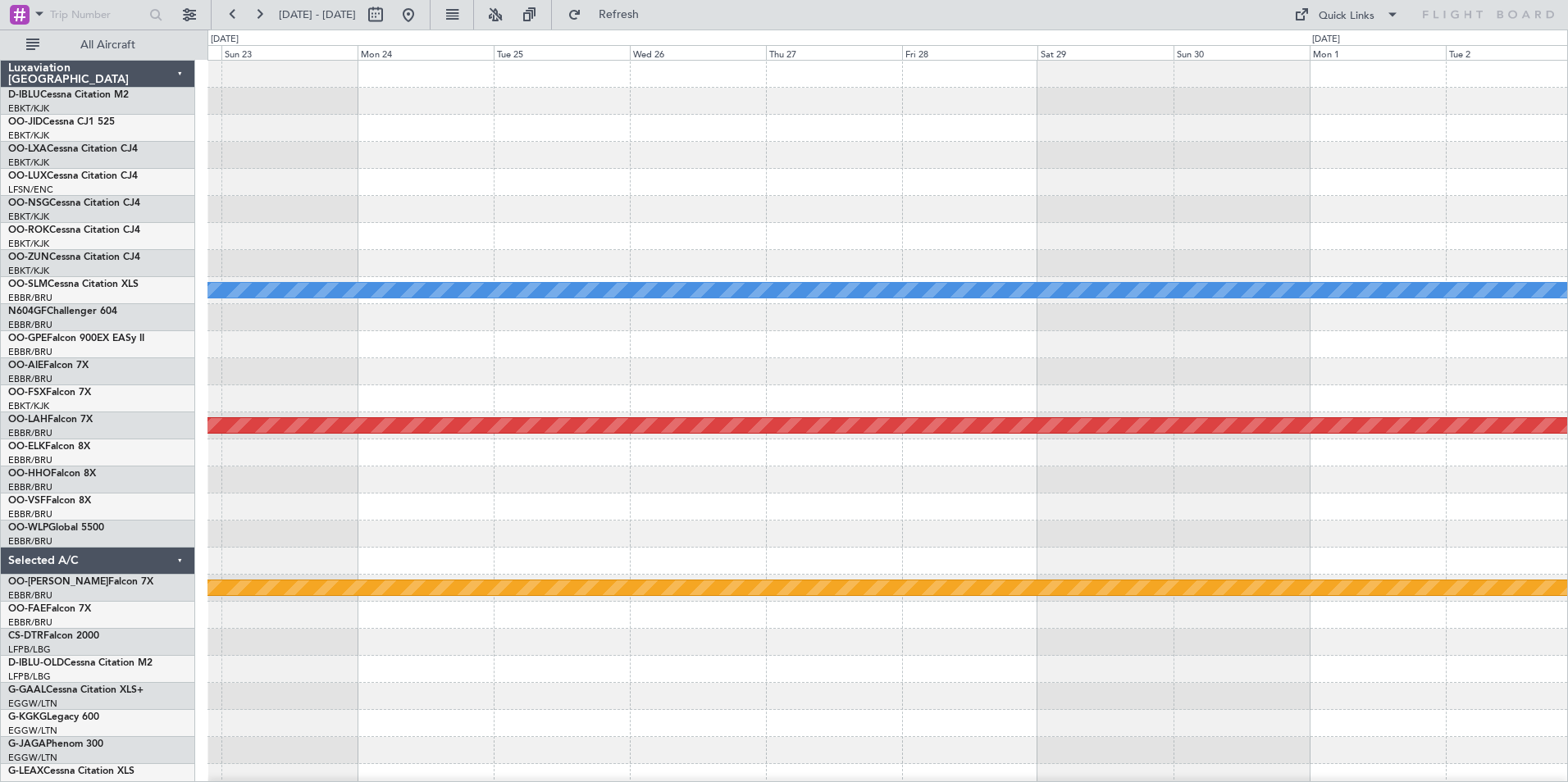
click at [0, 548] on html "[DATE] - [DATE] Refresh Quick Links All Aircraft A/C Unavailable [GEOGRAPHIC_DA…" at bounding box center [784, 391] width 1568 height 782
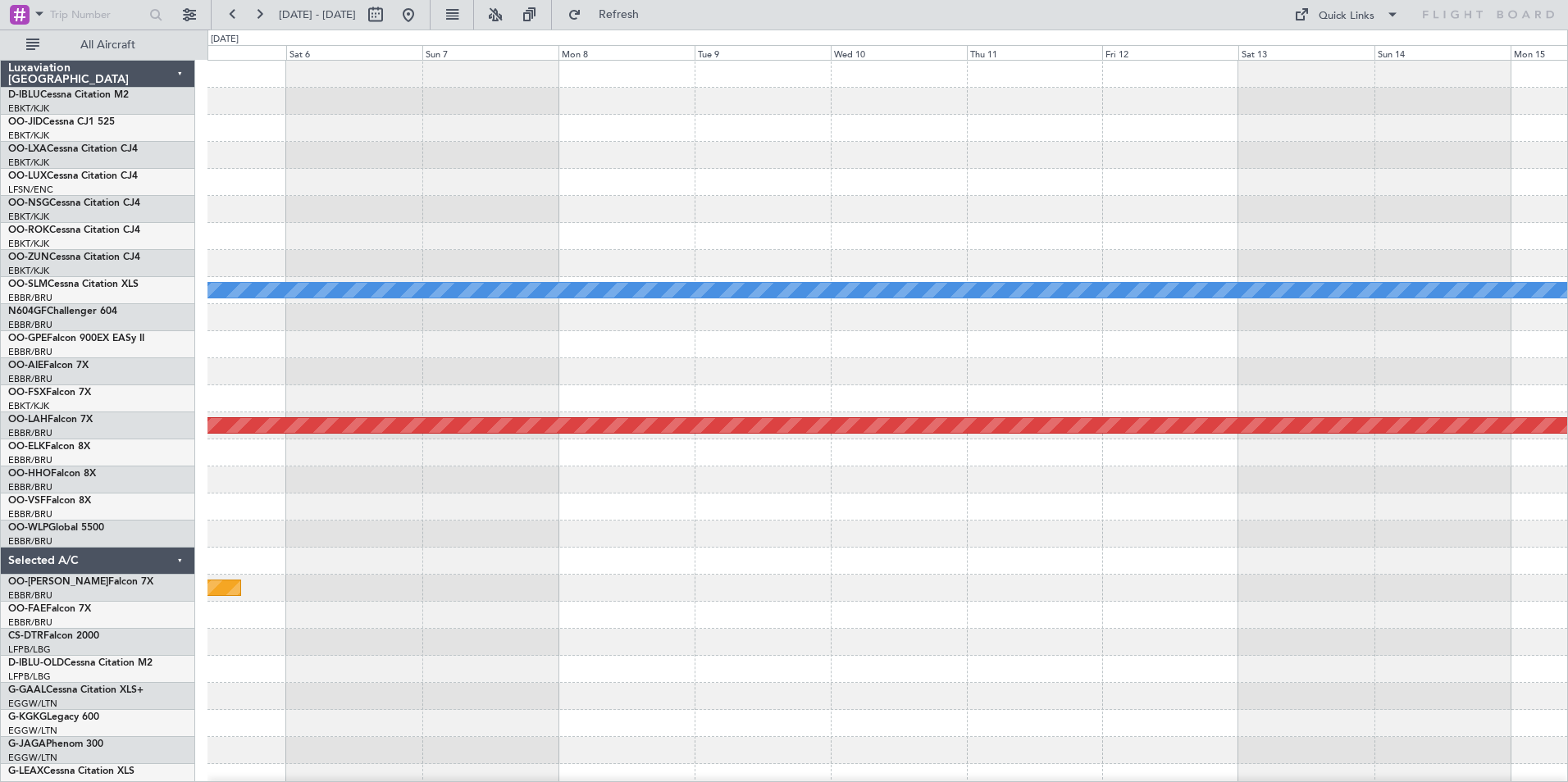
click at [282, 548] on div at bounding box center [887, 561] width 1359 height 27
click at [88, 617] on div "A/C Unavailable [GEOGRAPHIC_DATA] Planned [GEOGRAPHIC_DATA][PERSON_NAME]-[GEOGR…" at bounding box center [784, 406] width 1568 height 752
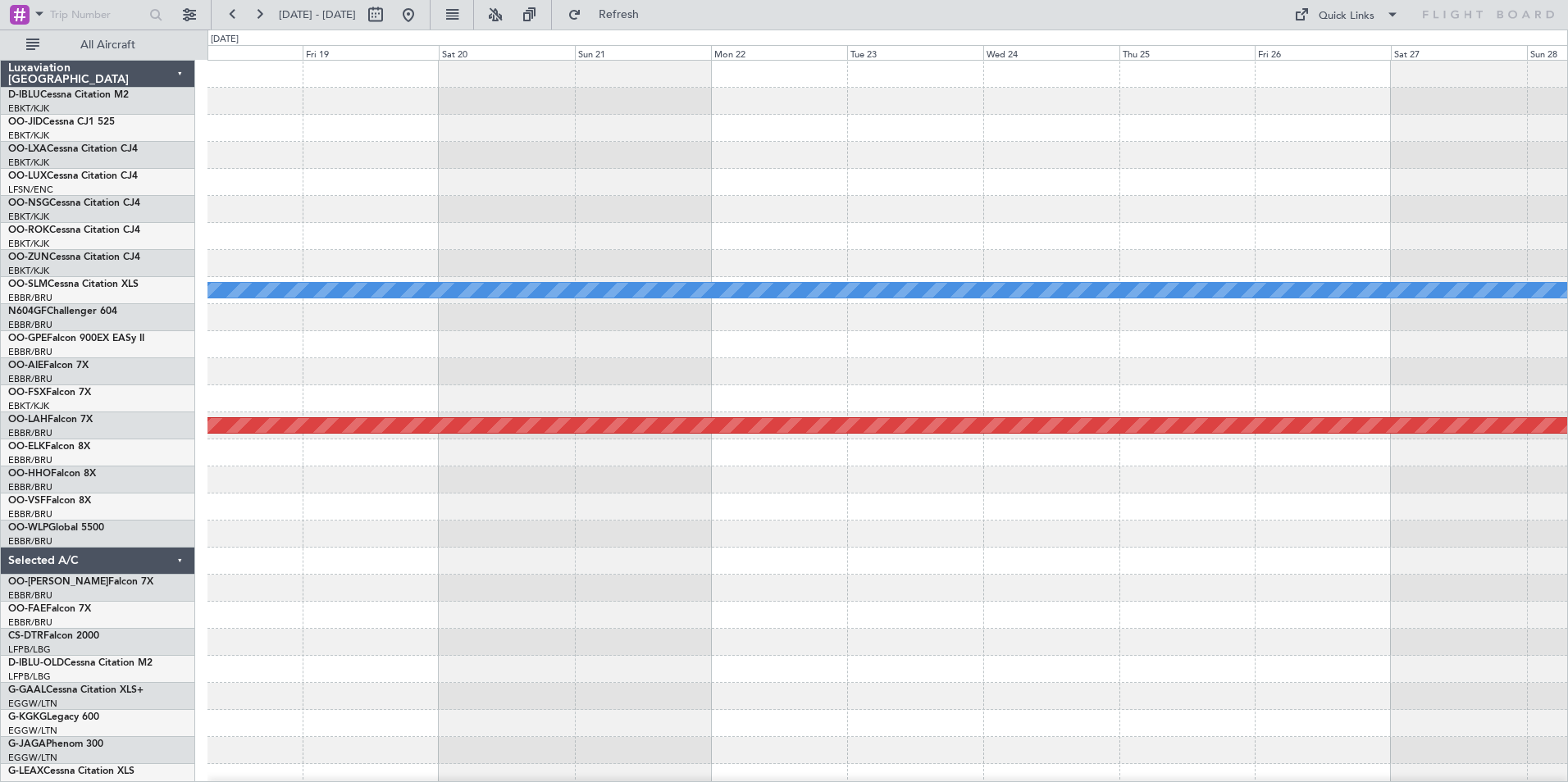
click at [359, 616] on div "A/C Unavailable [GEOGRAPHIC_DATA] Planned [GEOGRAPHIC_DATA][PERSON_NAME]-[GEOGR…" at bounding box center [887, 601] width 1359 height 1082
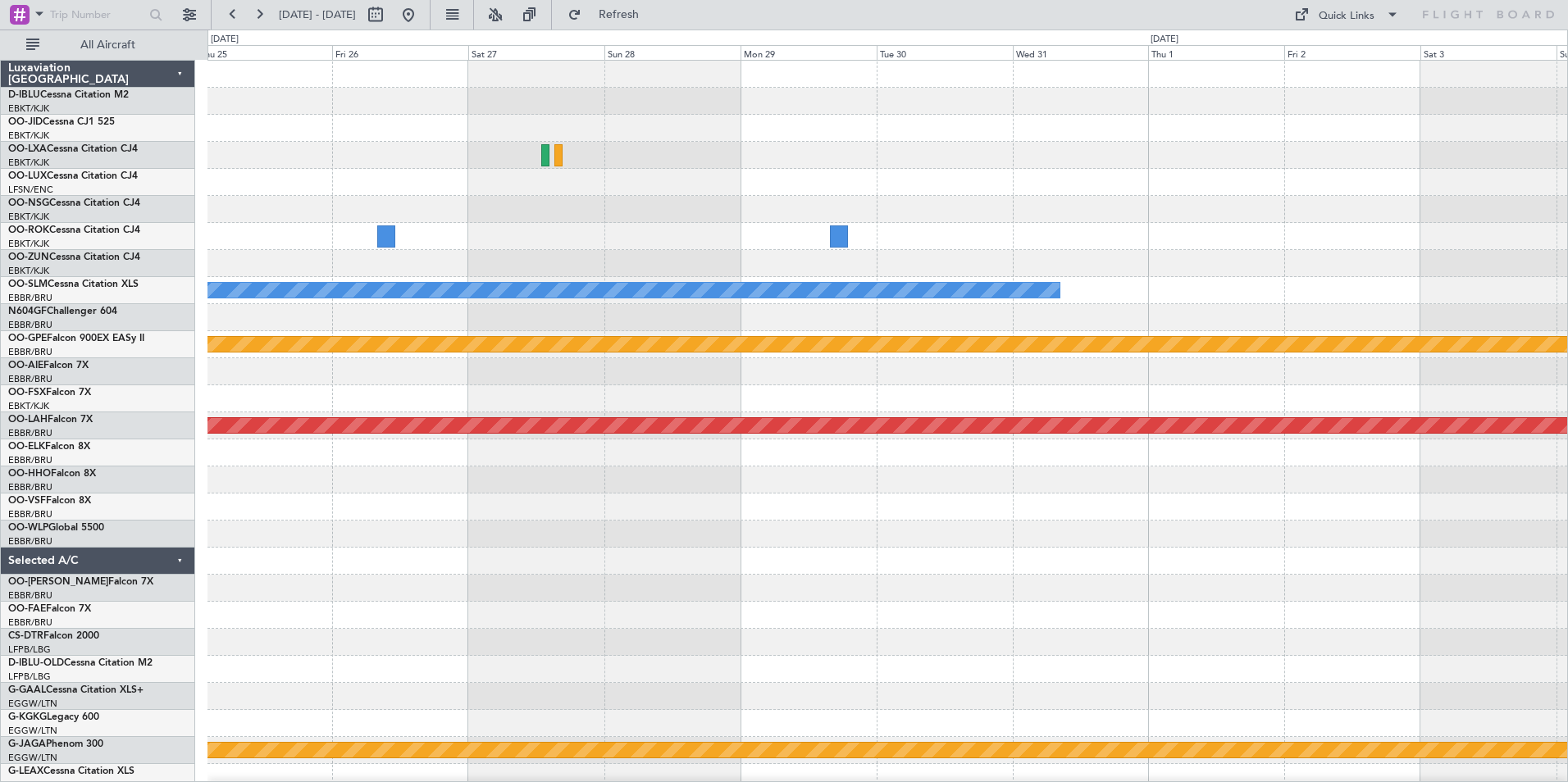
click at [332, 561] on div at bounding box center [887, 561] width 1359 height 27
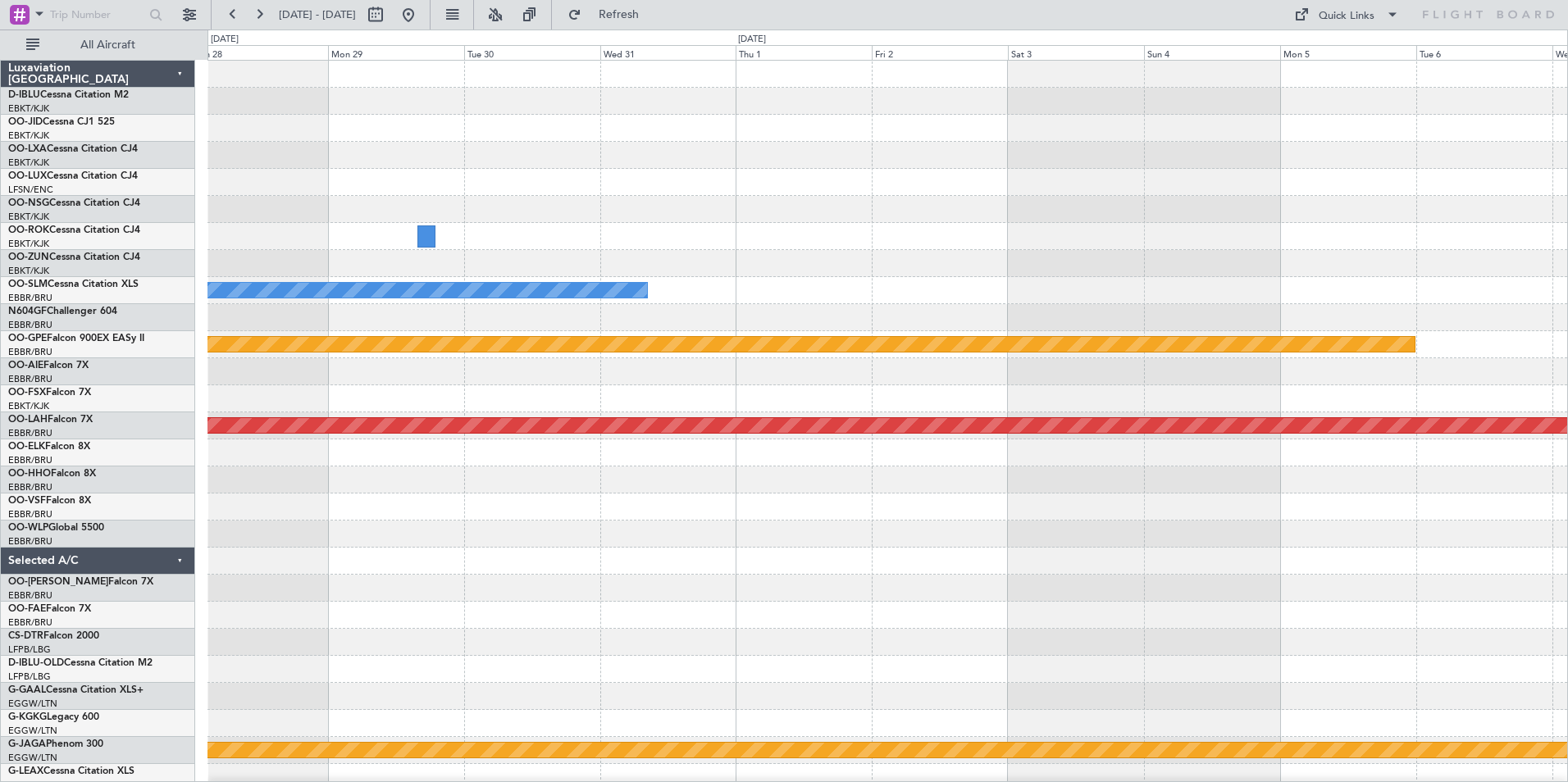
click at [564, 589] on div "A/C Unavailable [GEOGRAPHIC_DATA] null [GEOGRAPHIC_DATA]-[GEOGRAPHIC_DATA] Plan…" at bounding box center [887, 574] width 1359 height 1028
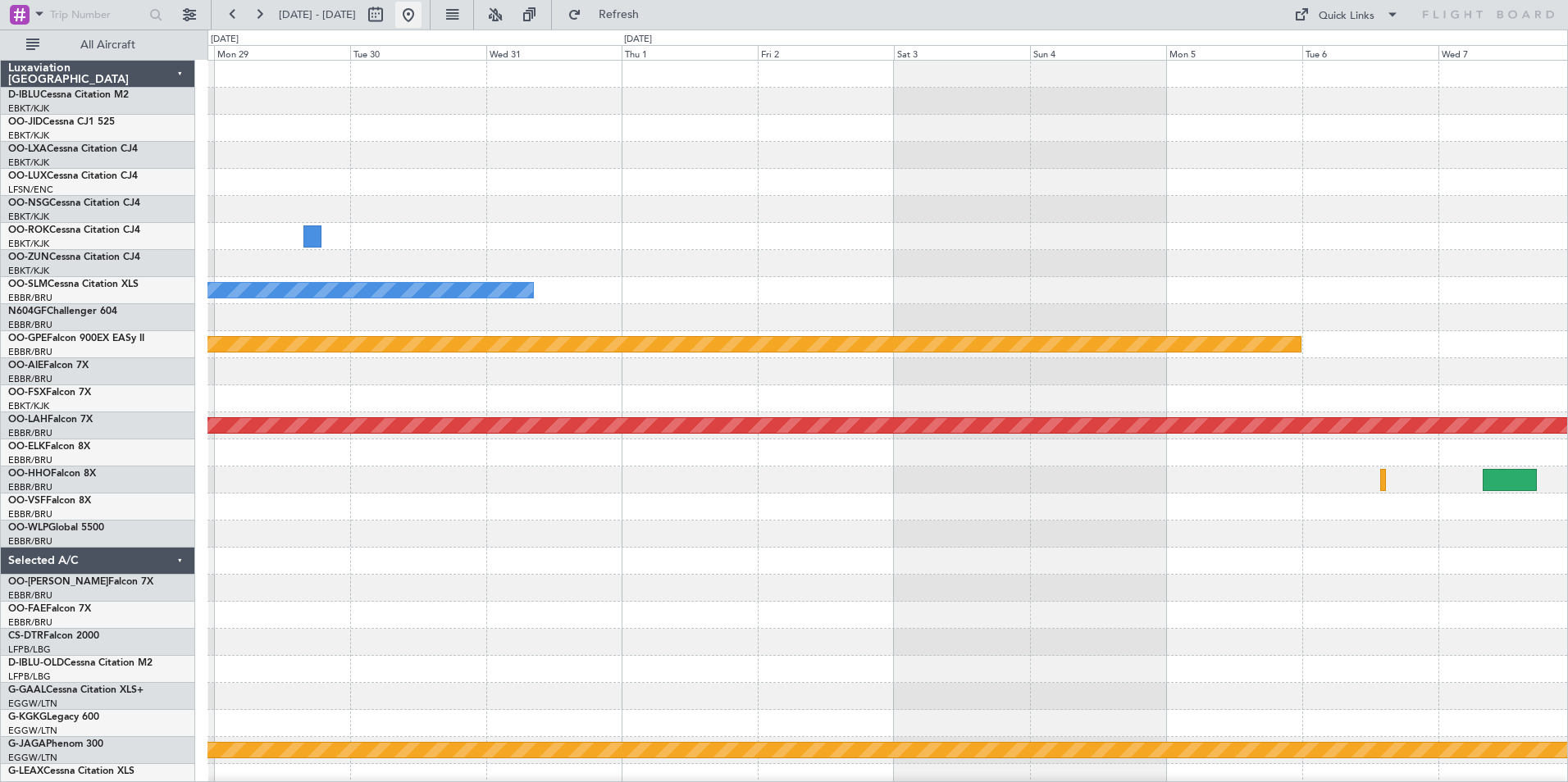
click at [422, 17] on button at bounding box center [409, 15] width 27 height 27
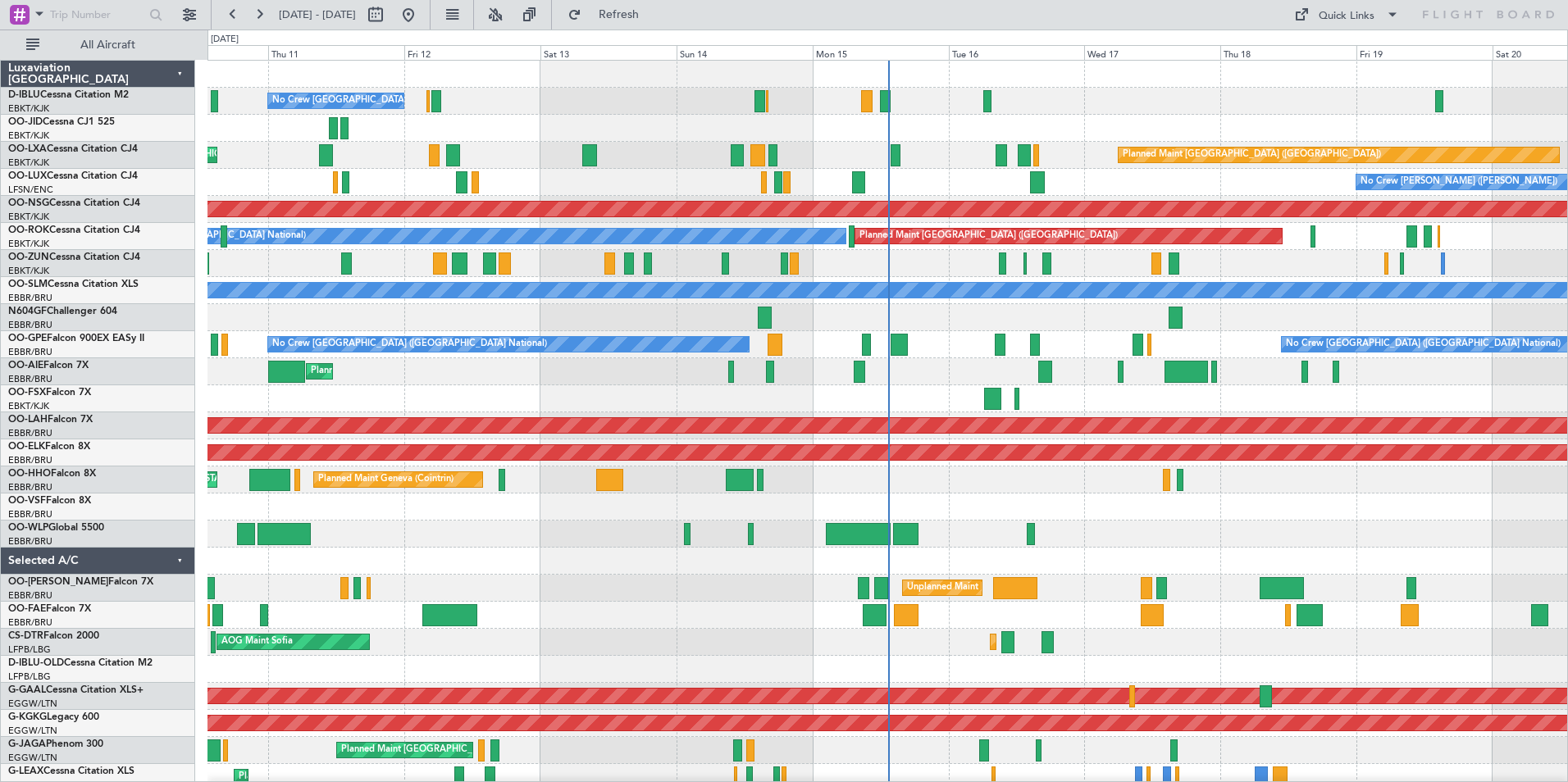
click at [712, 512] on div "No Crew [GEOGRAPHIC_DATA] ([GEOGRAPHIC_DATA] National) Planned Maint [GEOGRAPHI…" at bounding box center [887, 628] width 1359 height 1136
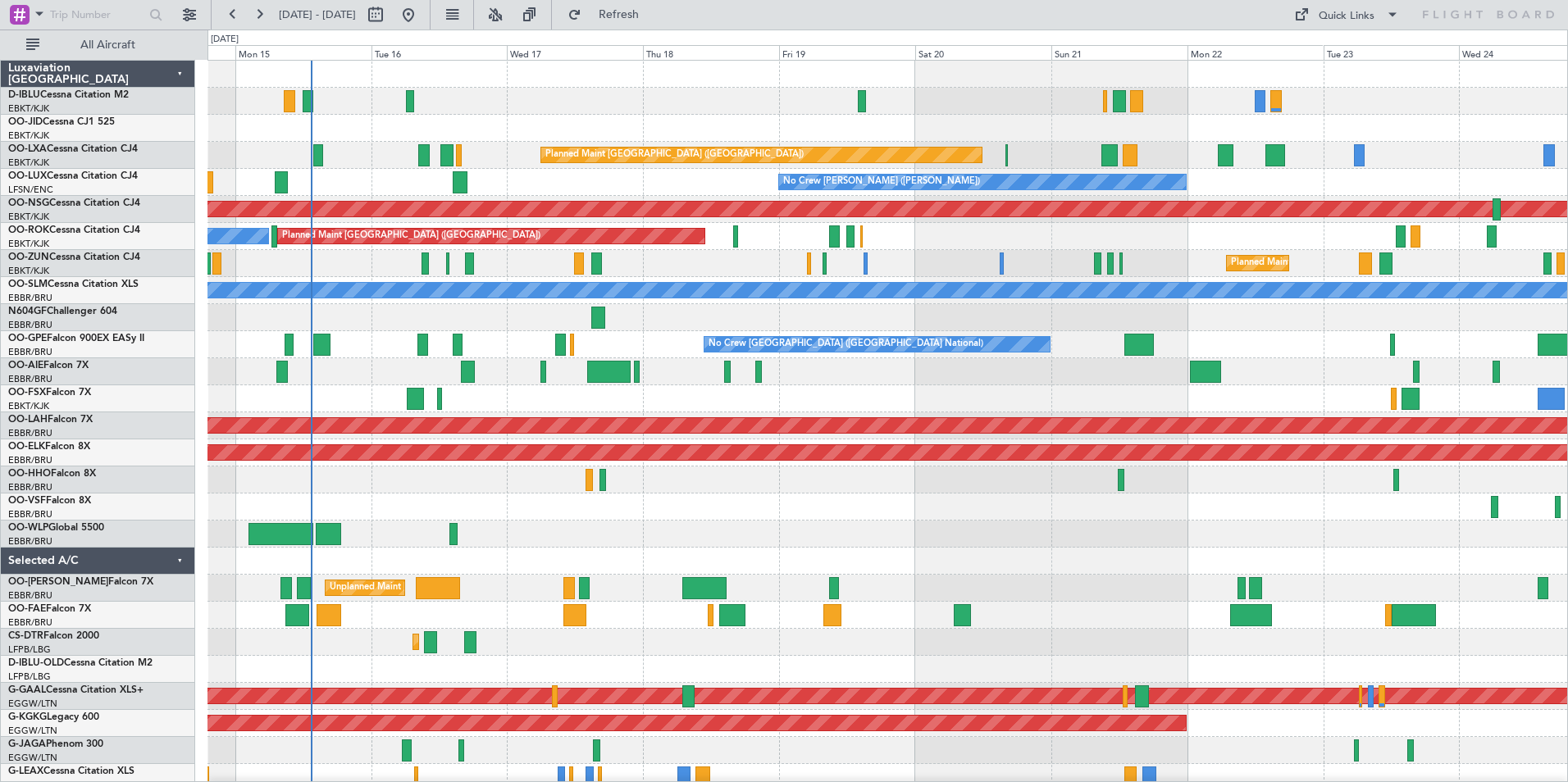
click at [625, 593] on div "A/C Unavailable [GEOGRAPHIC_DATA] ([GEOGRAPHIC_DATA] National) A/C Unavailable …" at bounding box center [887, 628] width 1359 height 1136
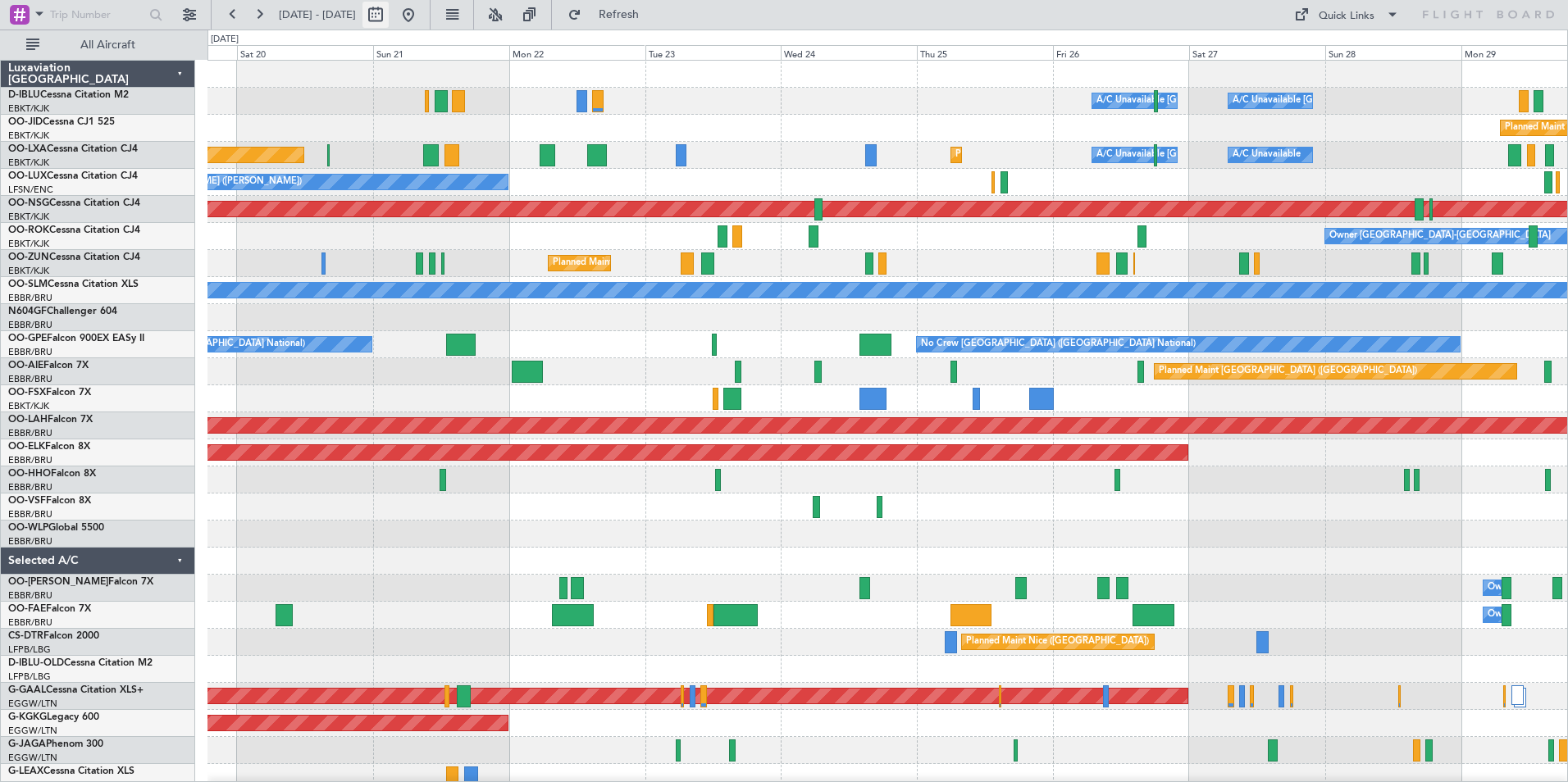
click at [389, 17] on button at bounding box center [375, 15] width 27 height 27
select select "9"
select select "2025"
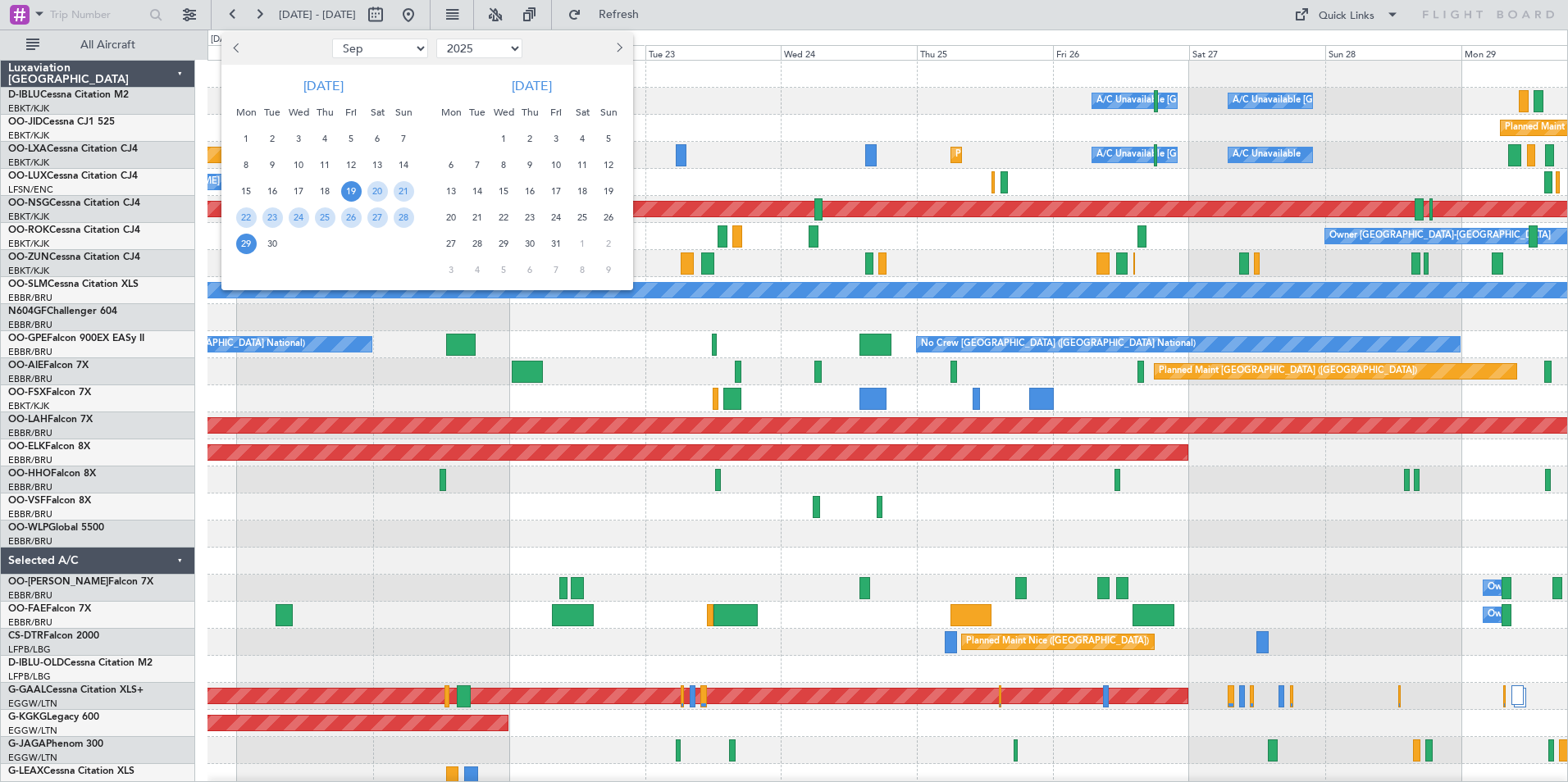
click at [390, 50] on select "Jan Feb Mar Apr May Jun [DATE] Aug Sep Oct Nov Dec" at bounding box center [380, 49] width 96 height 20
select select "12"
click at [332, 39] on select "Jan Feb Mar Apr May Jun [DATE] Aug Sep Oct Nov Dec" at bounding box center [380, 49] width 96 height 20
click at [350, 192] on span "19" at bounding box center [351, 191] width 21 height 21
click at [557, 136] on span "2" at bounding box center [556, 138] width 21 height 21
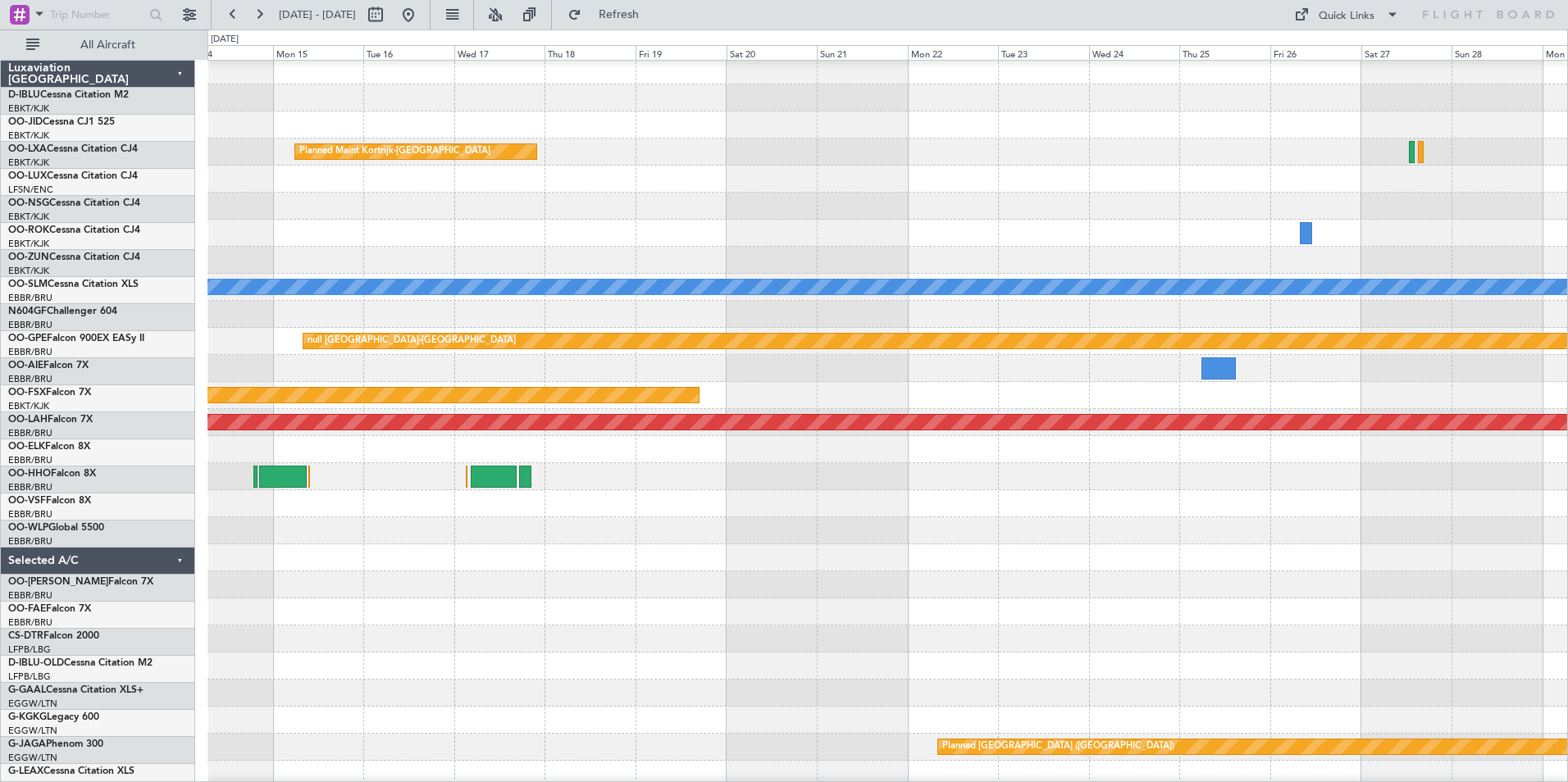
scroll to position [3, 0]
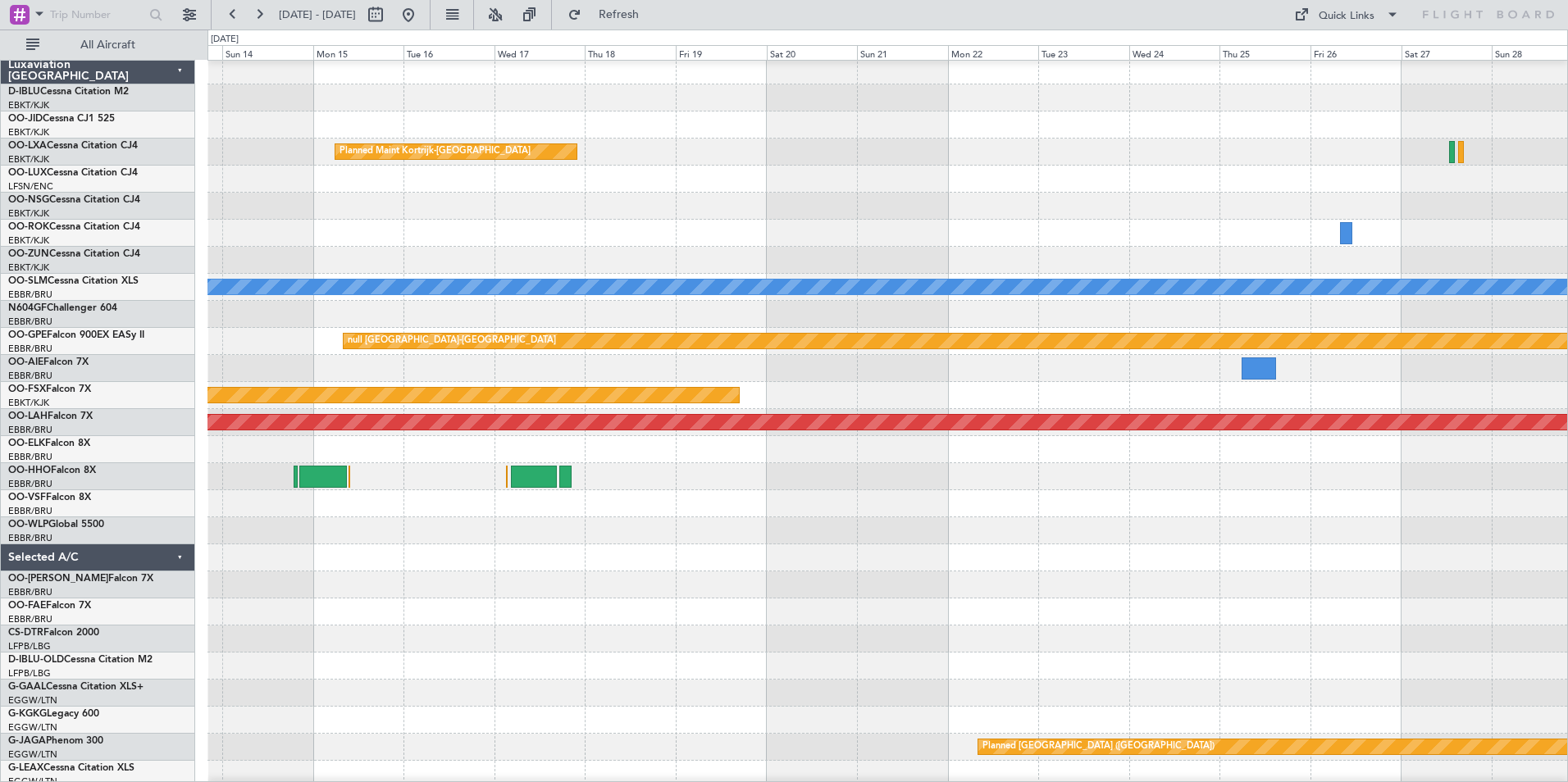
click at [1141, 534] on div at bounding box center [887, 530] width 1359 height 27
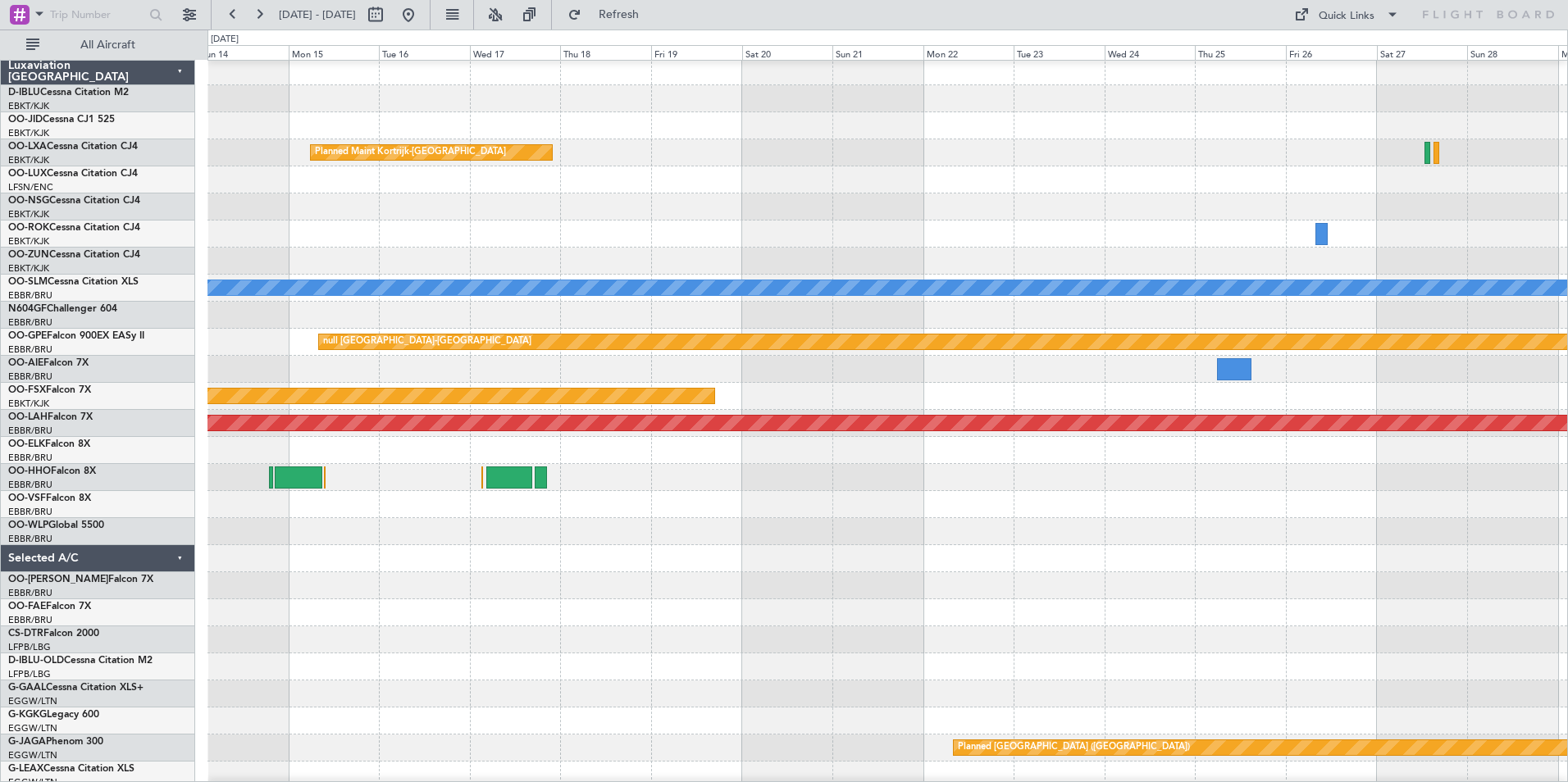
scroll to position [0, 0]
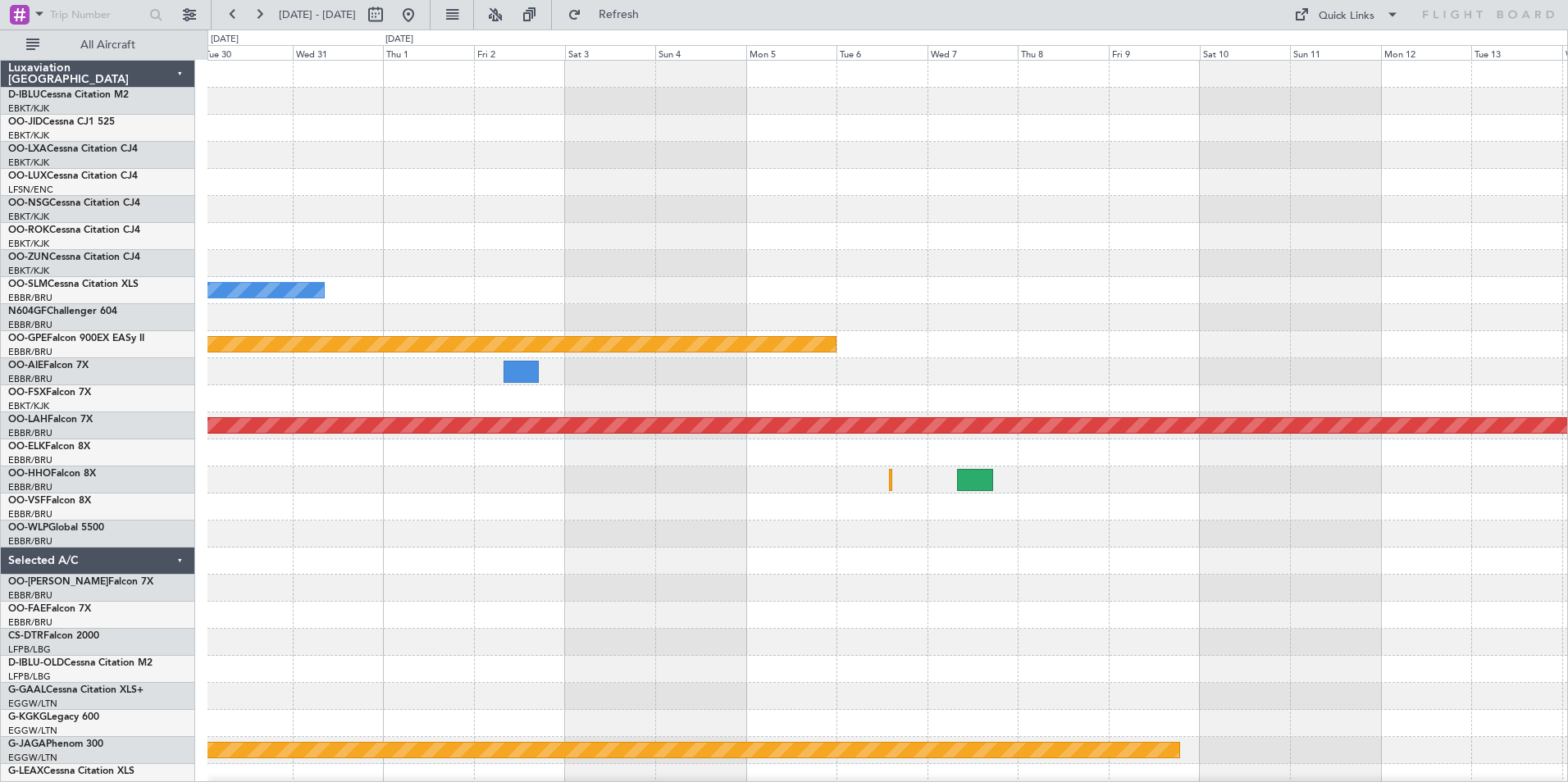
click at [361, 552] on div "A/C Unavailable [GEOGRAPHIC_DATA] null [GEOGRAPHIC_DATA]-[GEOGRAPHIC_DATA] Plan…" at bounding box center [887, 574] width 1359 height 1028
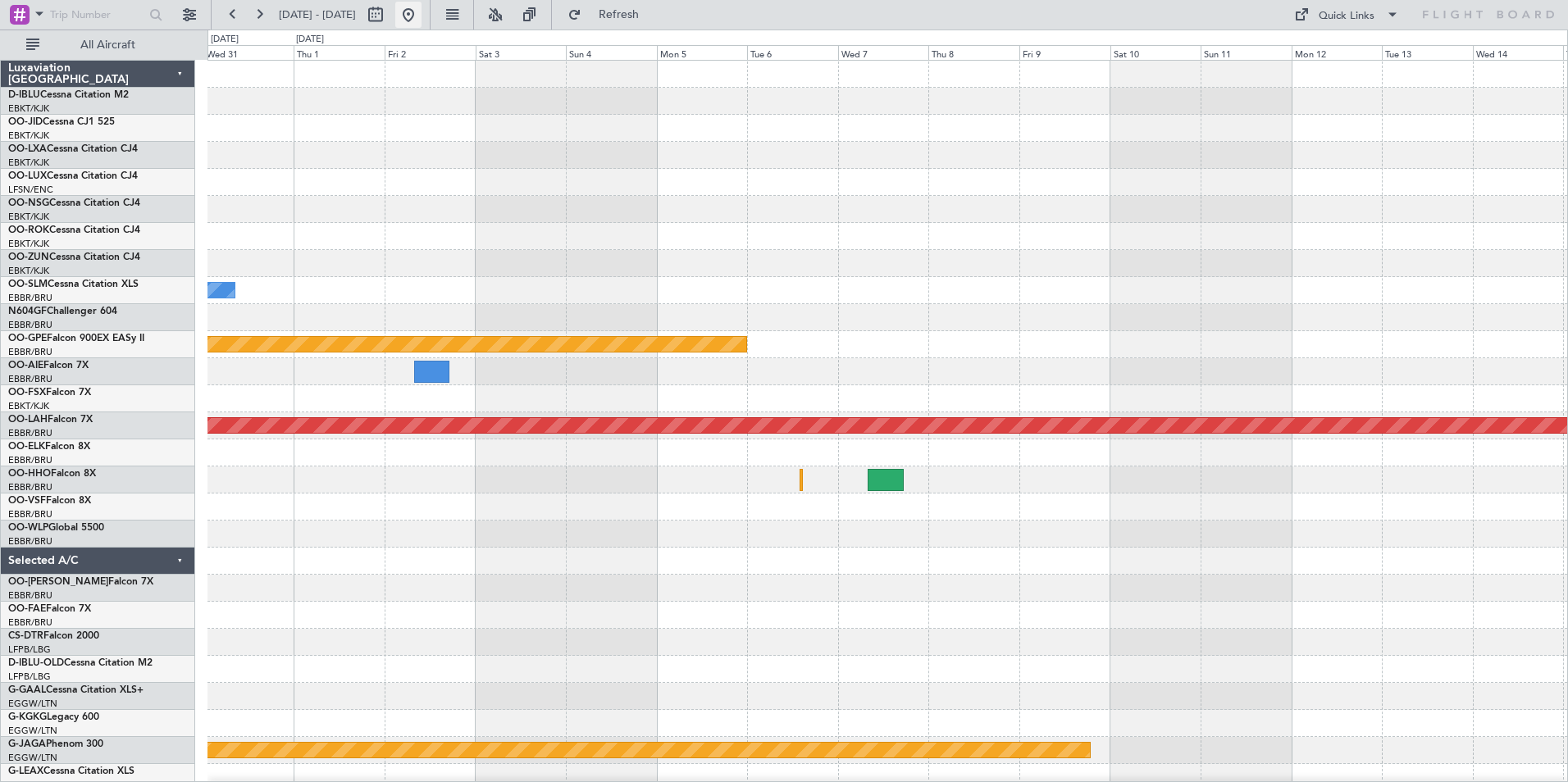
click at [422, 5] on button at bounding box center [409, 15] width 27 height 27
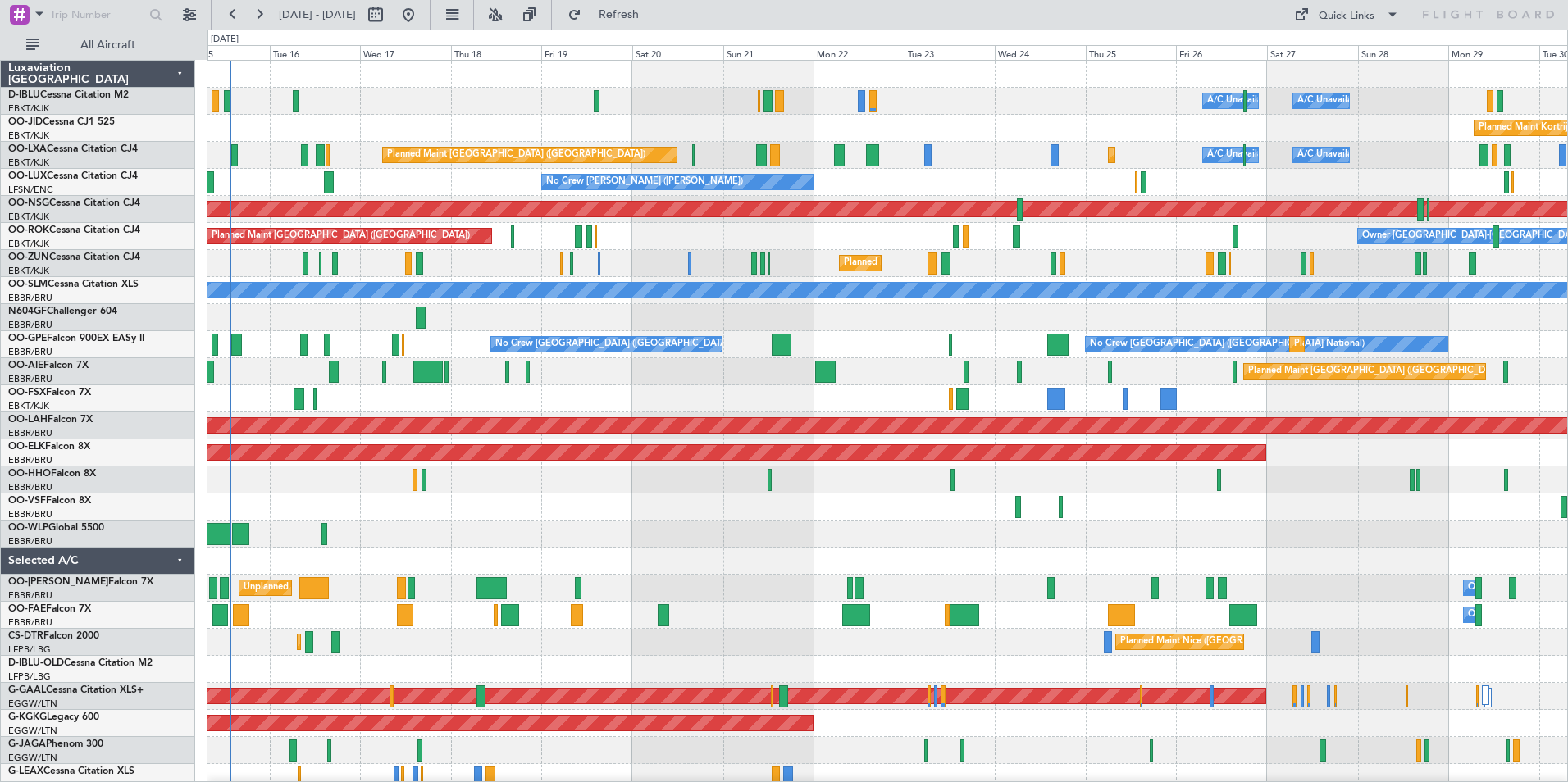
click at [614, 588] on div "A/C Unavailable [GEOGRAPHIC_DATA] ([GEOGRAPHIC_DATA] National) A/C Unavailable …" at bounding box center [887, 628] width 1359 height 1136
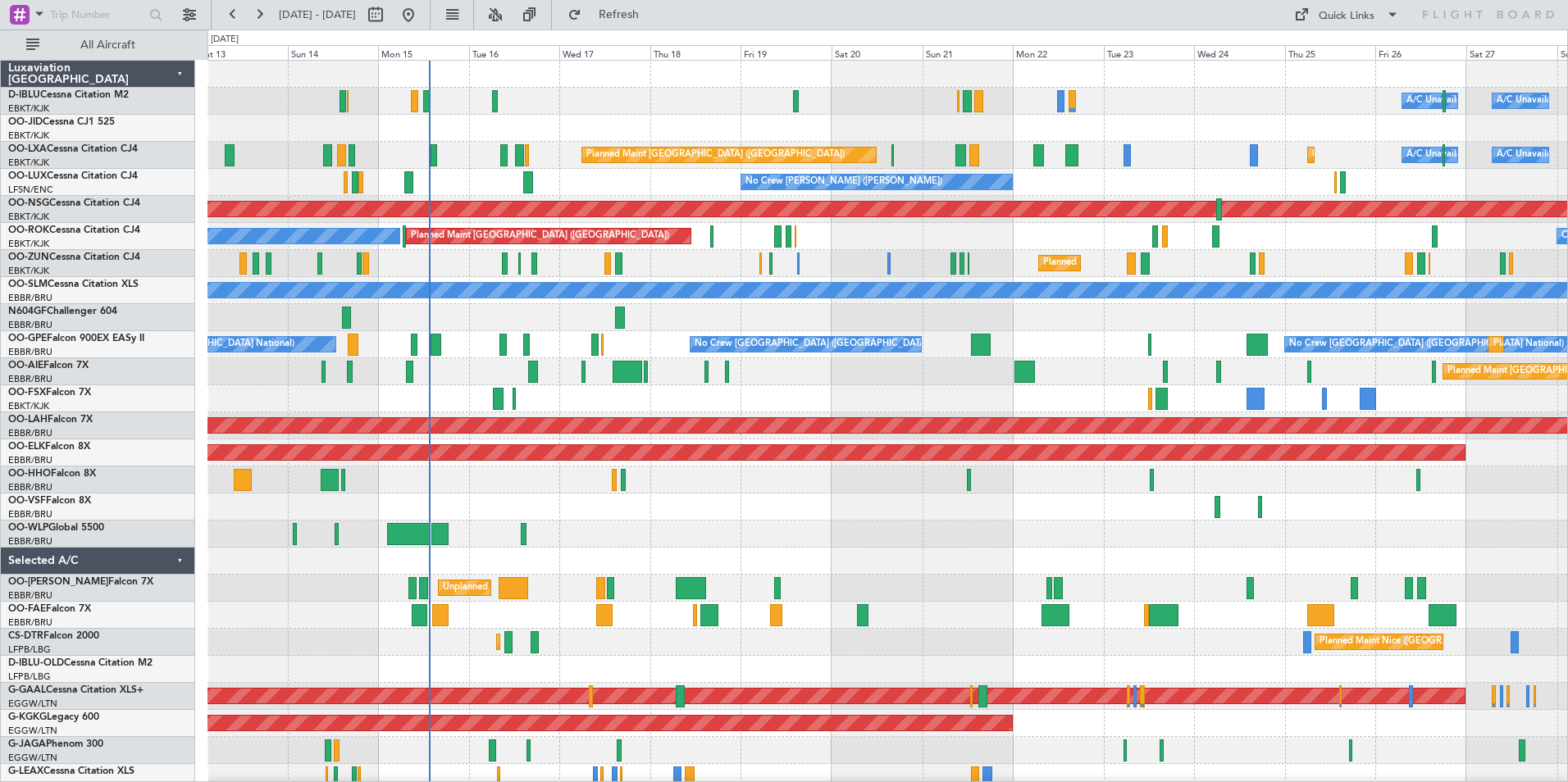
click at [891, 555] on div "A/C Unavailable [GEOGRAPHIC_DATA]-[GEOGRAPHIC_DATA] A/C Unavailable [GEOGRAPHIC…" at bounding box center [887, 601] width 1359 height 1082
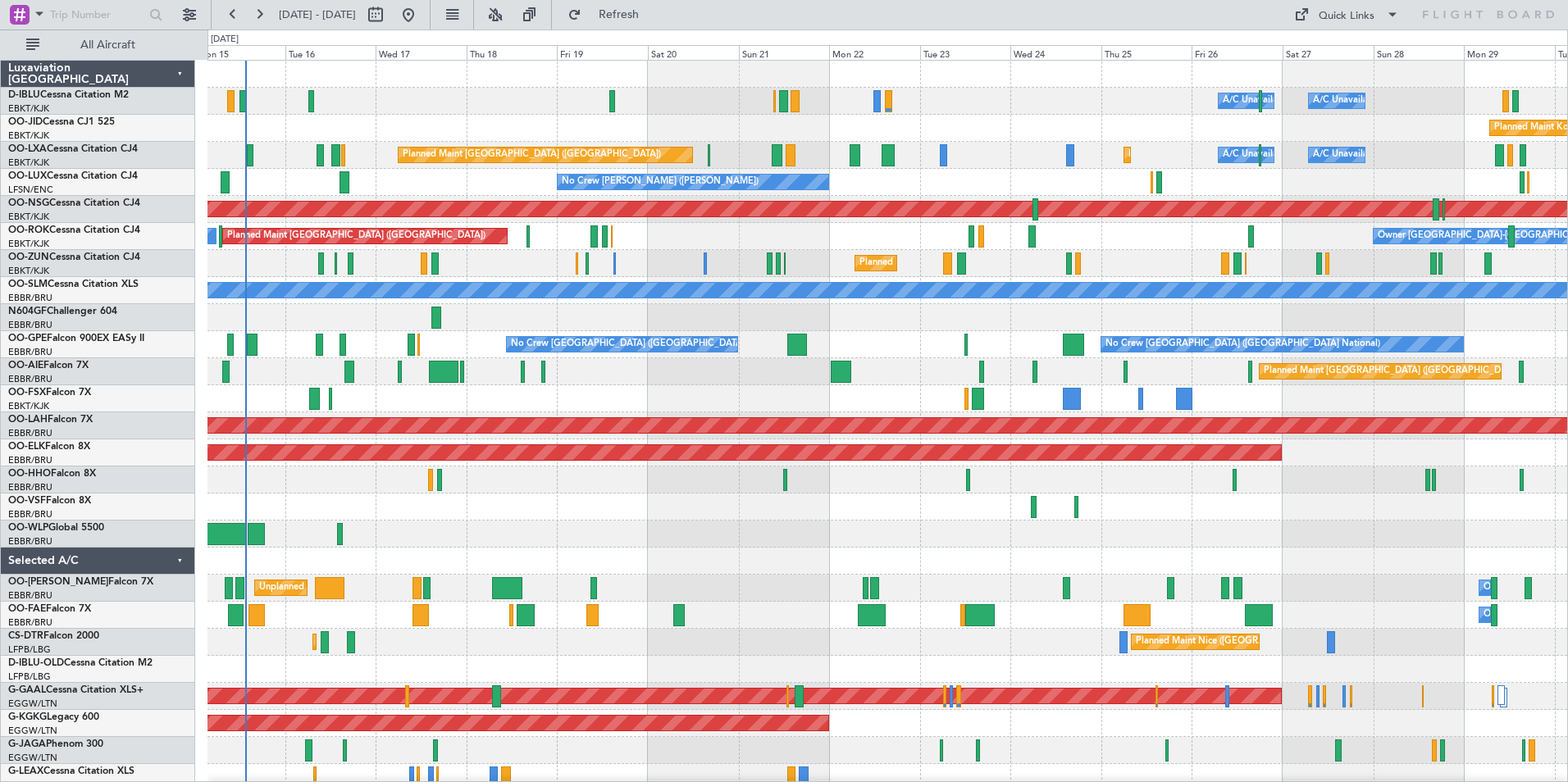
click at [737, 603] on div "A/C Unavailable [GEOGRAPHIC_DATA]-[GEOGRAPHIC_DATA] A/C Unavailable [GEOGRAPHIC…" at bounding box center [887, 601] width 1359 height 1082
